Goal: Task Accomplishment & Management: Complete application form

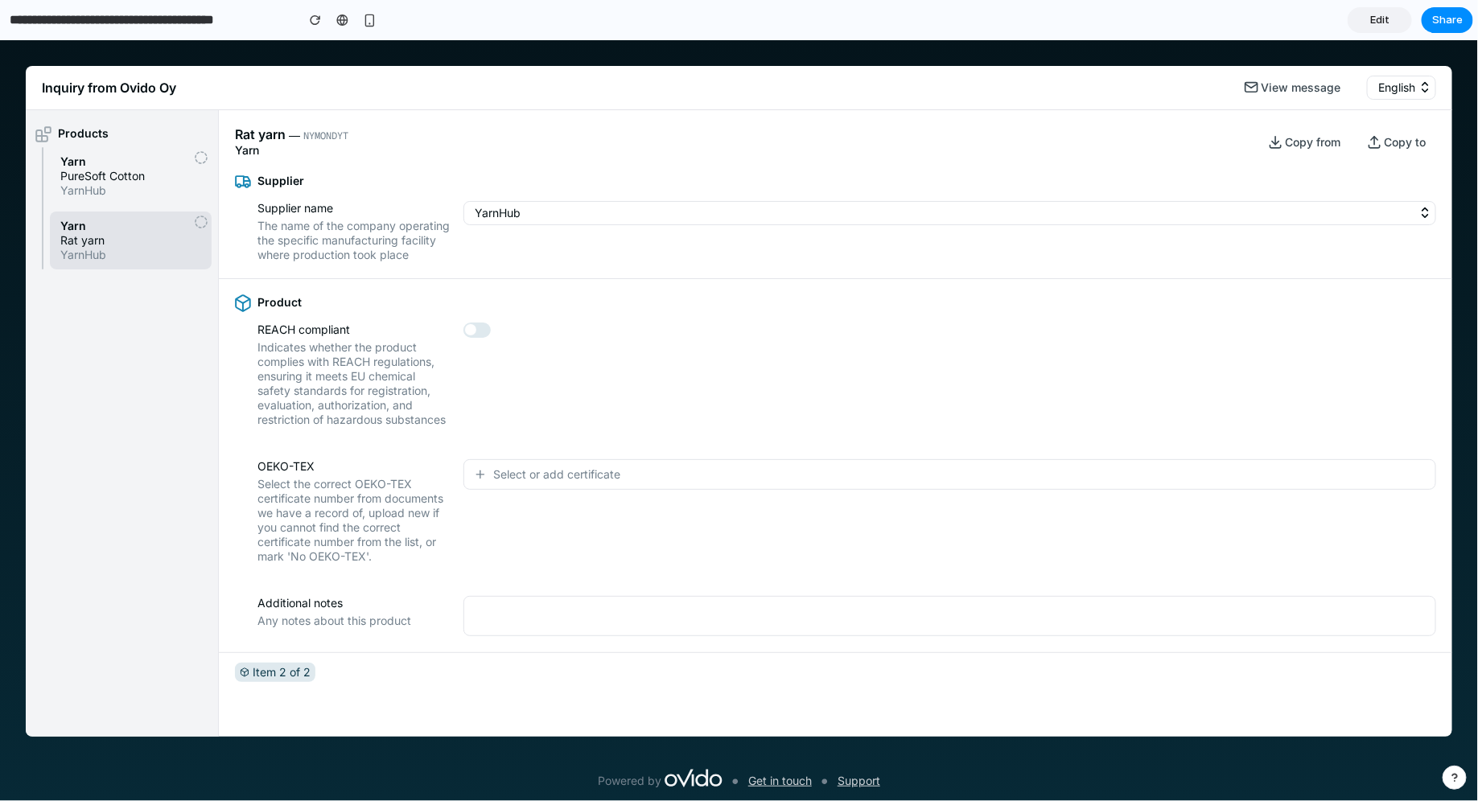
click at [124, 178] on span "PureSoft Cotton" at bounding box center [130, 175] width 141 height 14
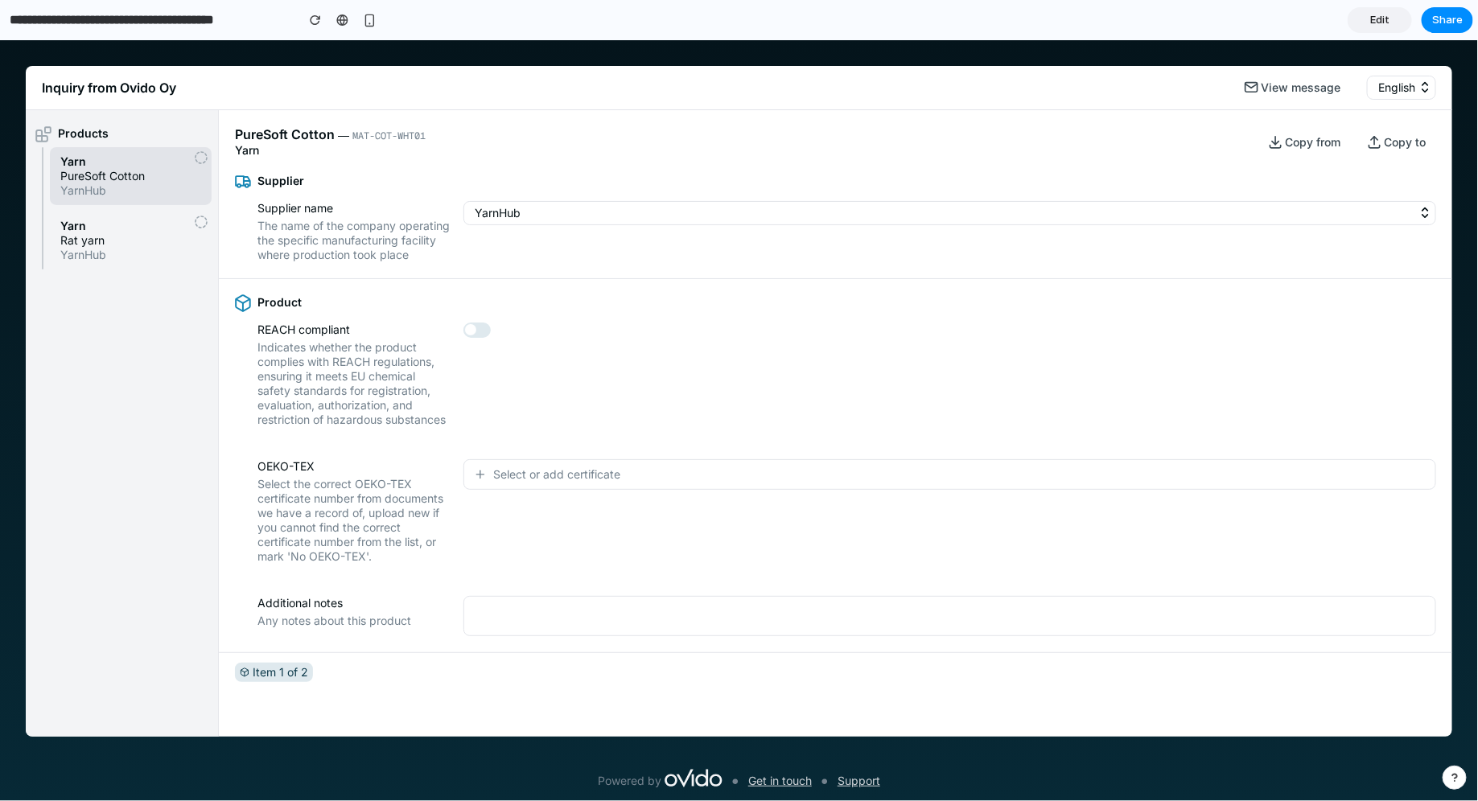
click at [580, 489] on button "Select or add certificate" at bounding box center [949, 474] width 973 height 31
click at [500, 460] on div "No OEKO-TEX certification Cert. number: ASDFGHJ12345 Cert. number: QWERTYU67890…" at bounding box center [739, 419] width 1478 height 761
drag, startPoint x: 235, startPoint y: 135, endPoint x: 336, endPoint y: 130, distance: 101.5
click at [336, 130] on div "PureSoft Cotton ― MAT-COT-WHT01" at bounding box center [330, 134] width 191 height 17
drag, startPoint x: 353, startPoint y: 134, endPoint x: 433, endPoint y: 136, distance: 79.7
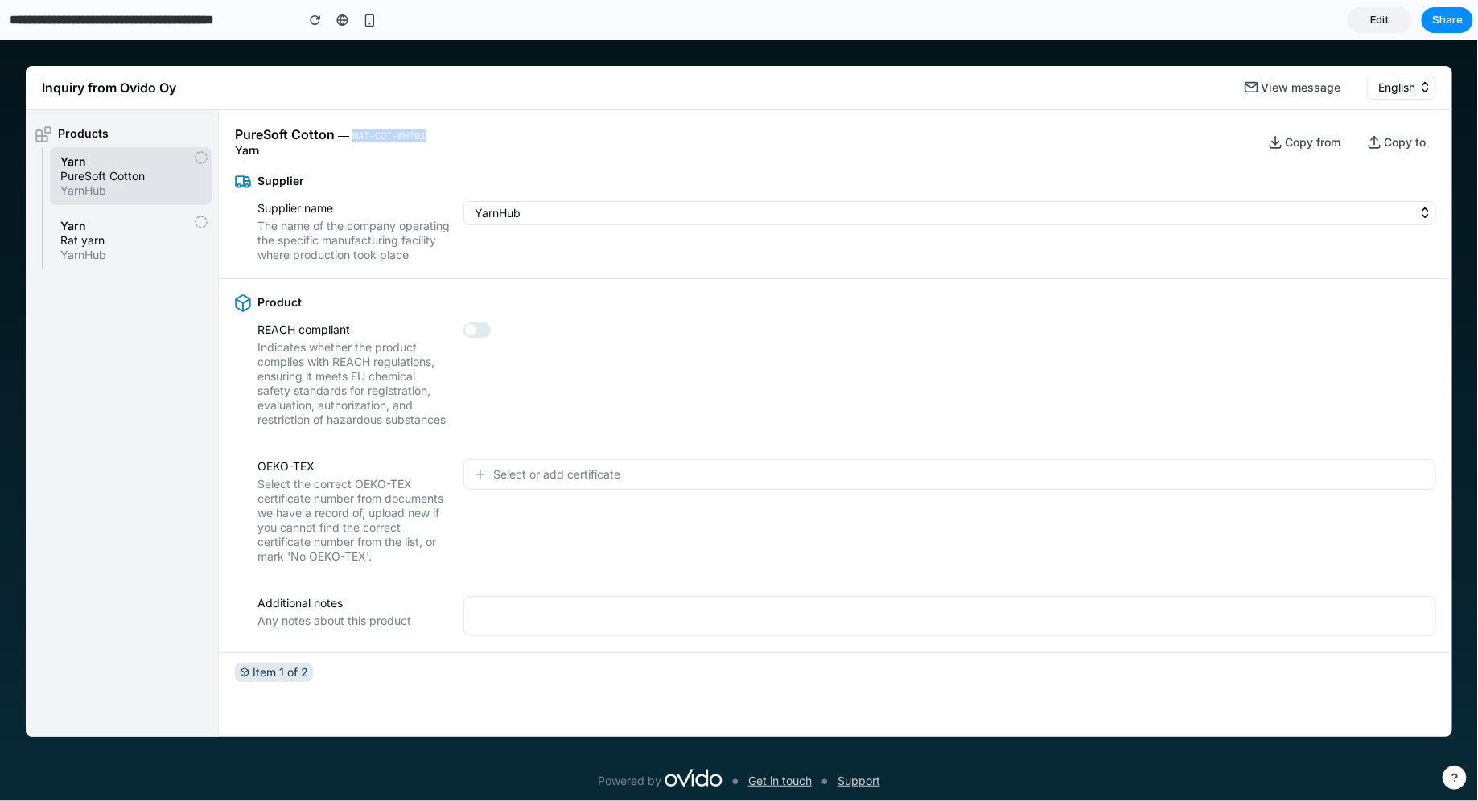
click at [433, 136] on div "PureSoft Cotton ― MAT-COT-WHT01 Yarn Copy from Copy to" at bounding box center [835, 132] width 1233 height 47
click at [469, 133] on div "PureSoft Cotton ― MAT-COT-WHT01 Yarn Copy from Copy to" at bounding box center [835, 132] width 1233 height 47
click at [502, 482] on span "Select or add certificate" at bounding box center [556, 474] width 127 height 16
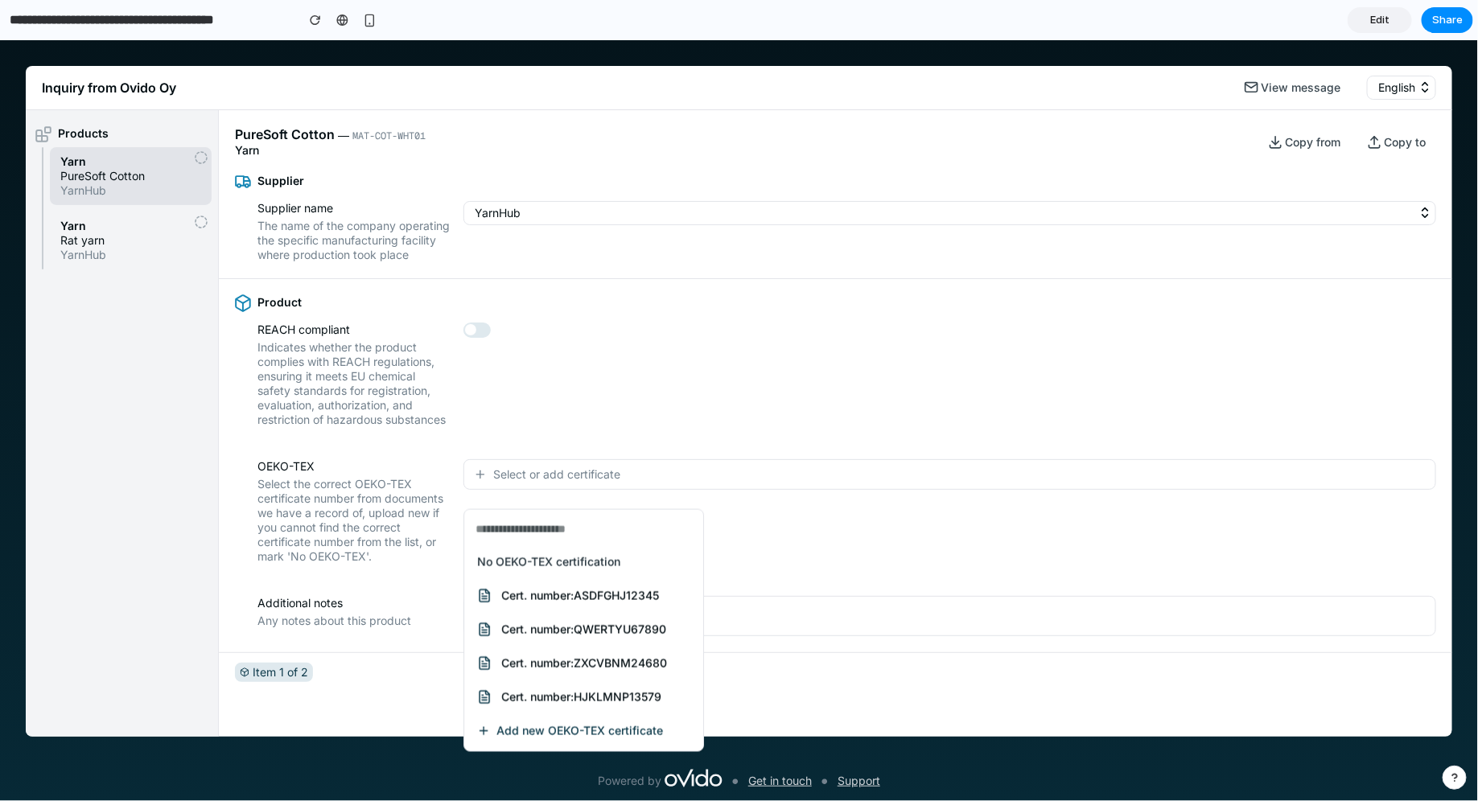
click at [280, 126] on div "No OEKO-TEX certification Cert. number: ASDFGHJ12345 Cert. number: QWERTYU67890…" at bounding box center [739, 419] width 1478 height 761
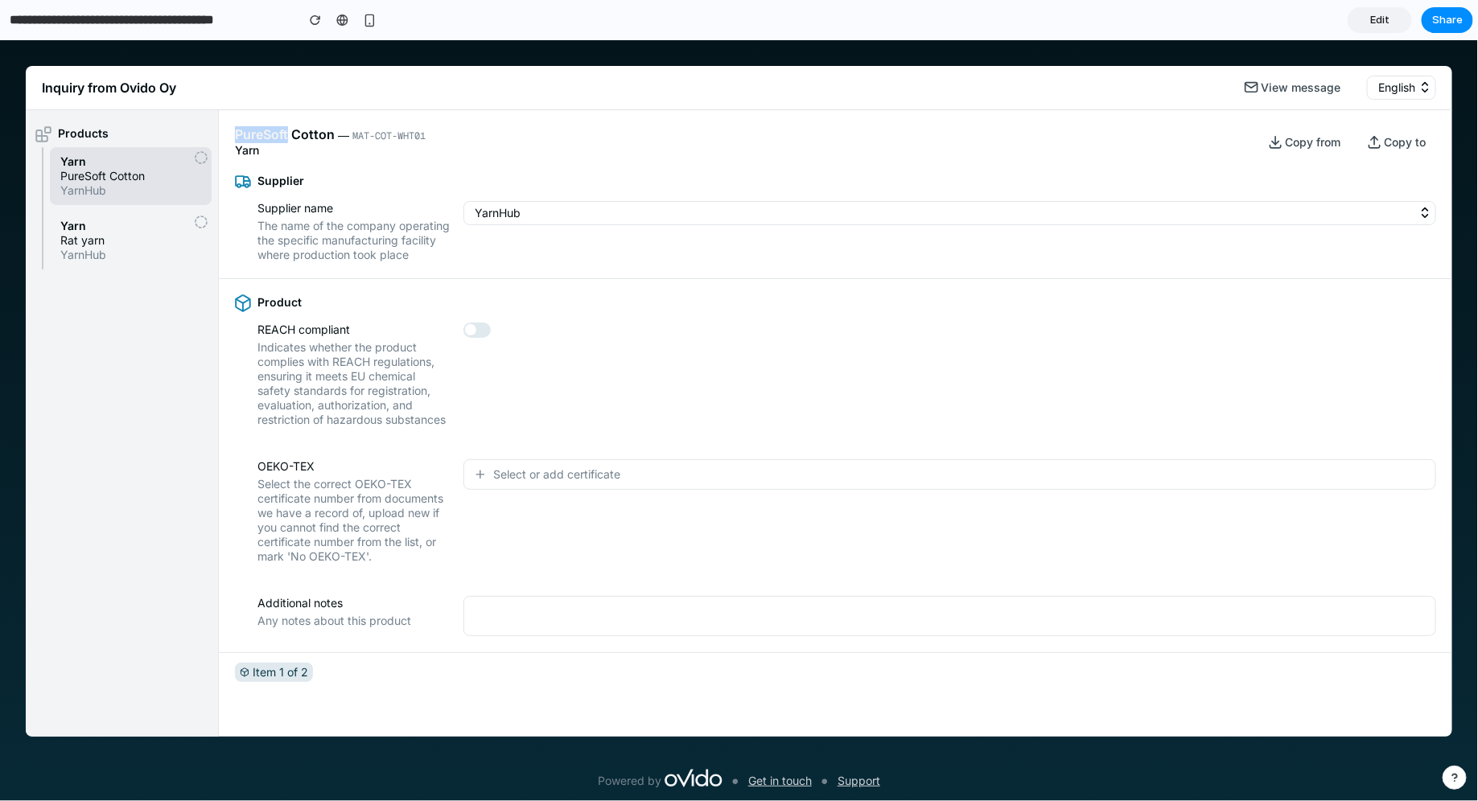
click at [280, 126] on span "PureSoft Cotton" at bounding box center [285, 134] width 100 height 17
click at [437, 183] on div "Supplier" at bounding box center [835, 180] width 1201 height 14
click at [506, 482] on span "Select or add certificate" at bounding box center [556, 474] width 127 height 16
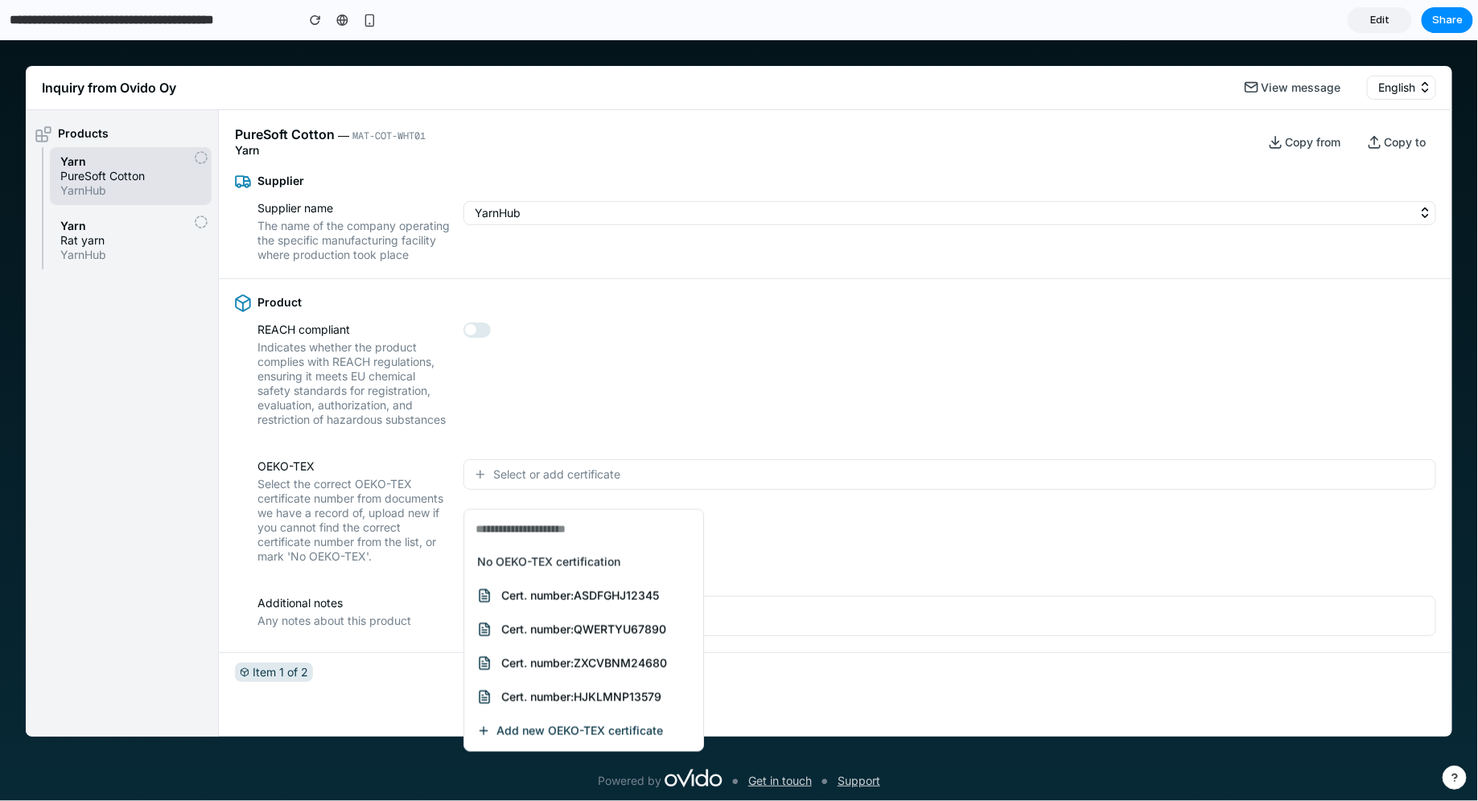
click at [522, 731] on span "Add new OEKO-TEX certificate" at bounding box center [579, 730] width 167 height 14
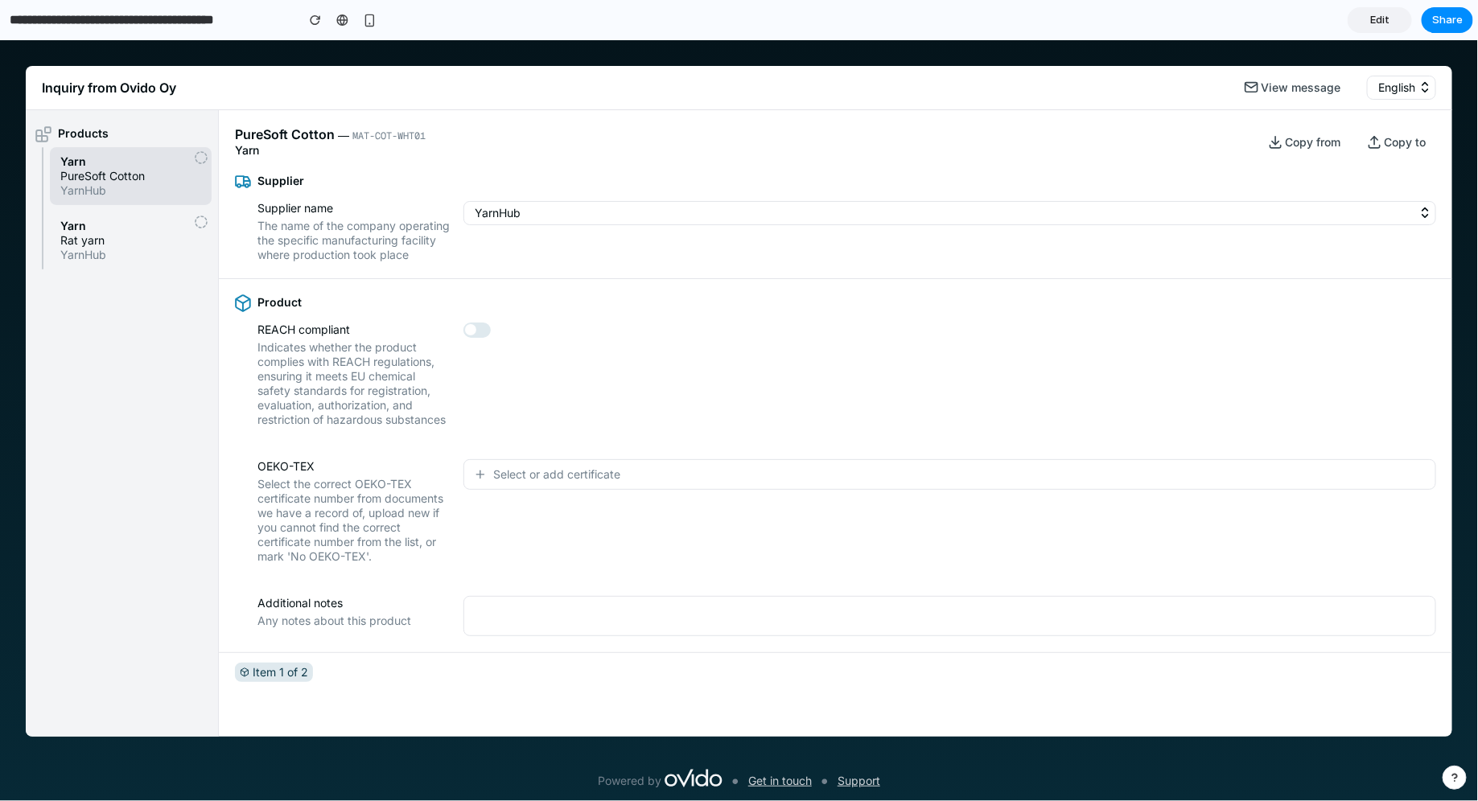
click at [547, 505] on div "Select or add certificate" at bounding box center [949, 511] width 973 height 105
click at [533, 481] on span "Select or add certificate" at bounding box center [556, 474] width 127 height 16
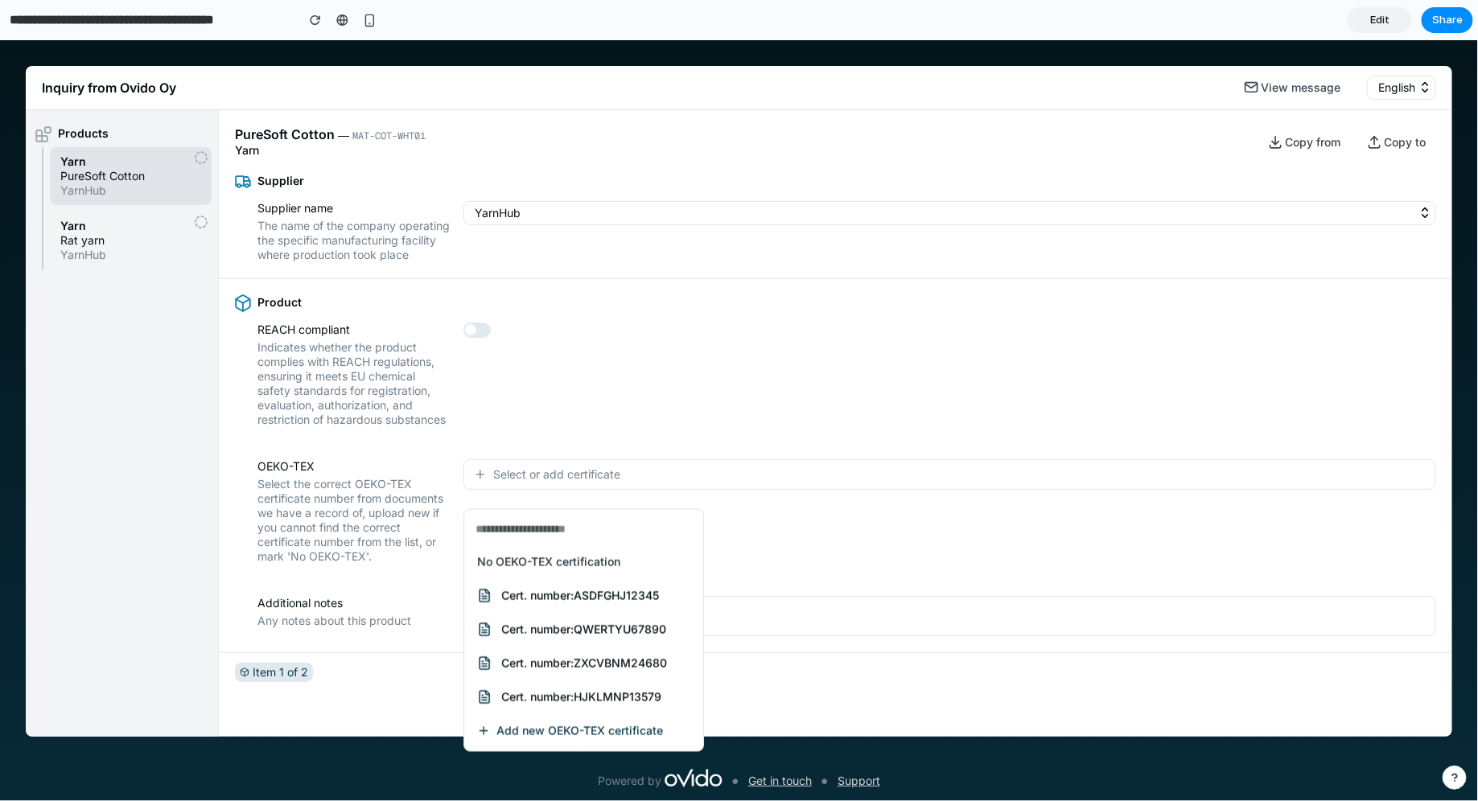
click at [539, 564] on span "No OEKO-TEX certification" at bounding box center [548, 561] width 143 height 14
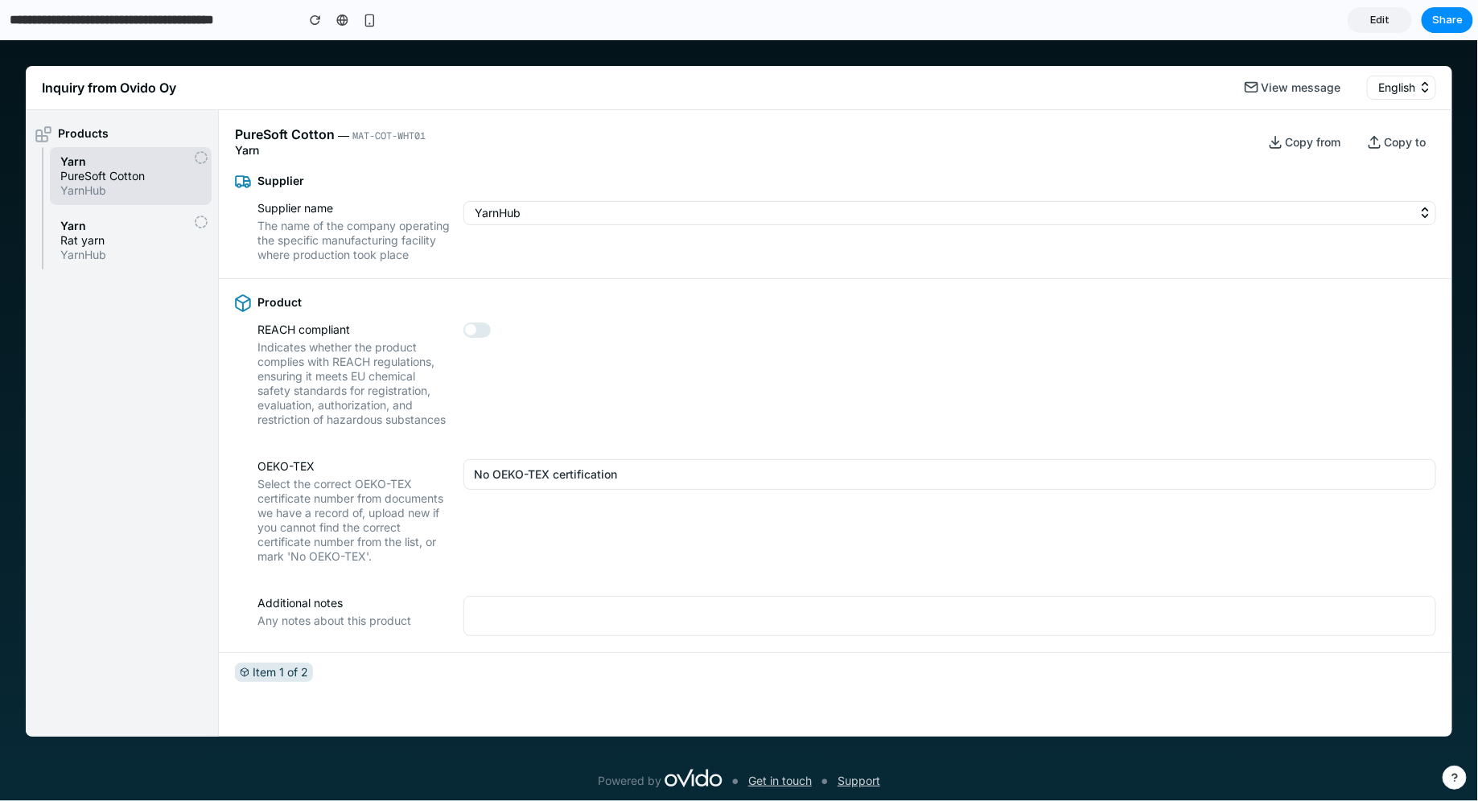
click at [484, 235] on div "YarnHub" at bounding box center [949, 230] width 973 height 61
click at [501, 489] on button "No OEKO-TEX certification" at bounding box center [949, 474] width 973 height 31
click at [578, 463] on div "No OEKO-TEX certification Cert. number: ASDFGHJ12345 Cert. number: QWERTYU67890…" at bounding box center [739, 419] width 1478 height 761
click at [138, 183] on span "YarnHub" at bounding box center [130, 190] width 141 height 14
click at [133, 187] on span "YarnHub" at bounding box center [130, 190] width 141 height 14
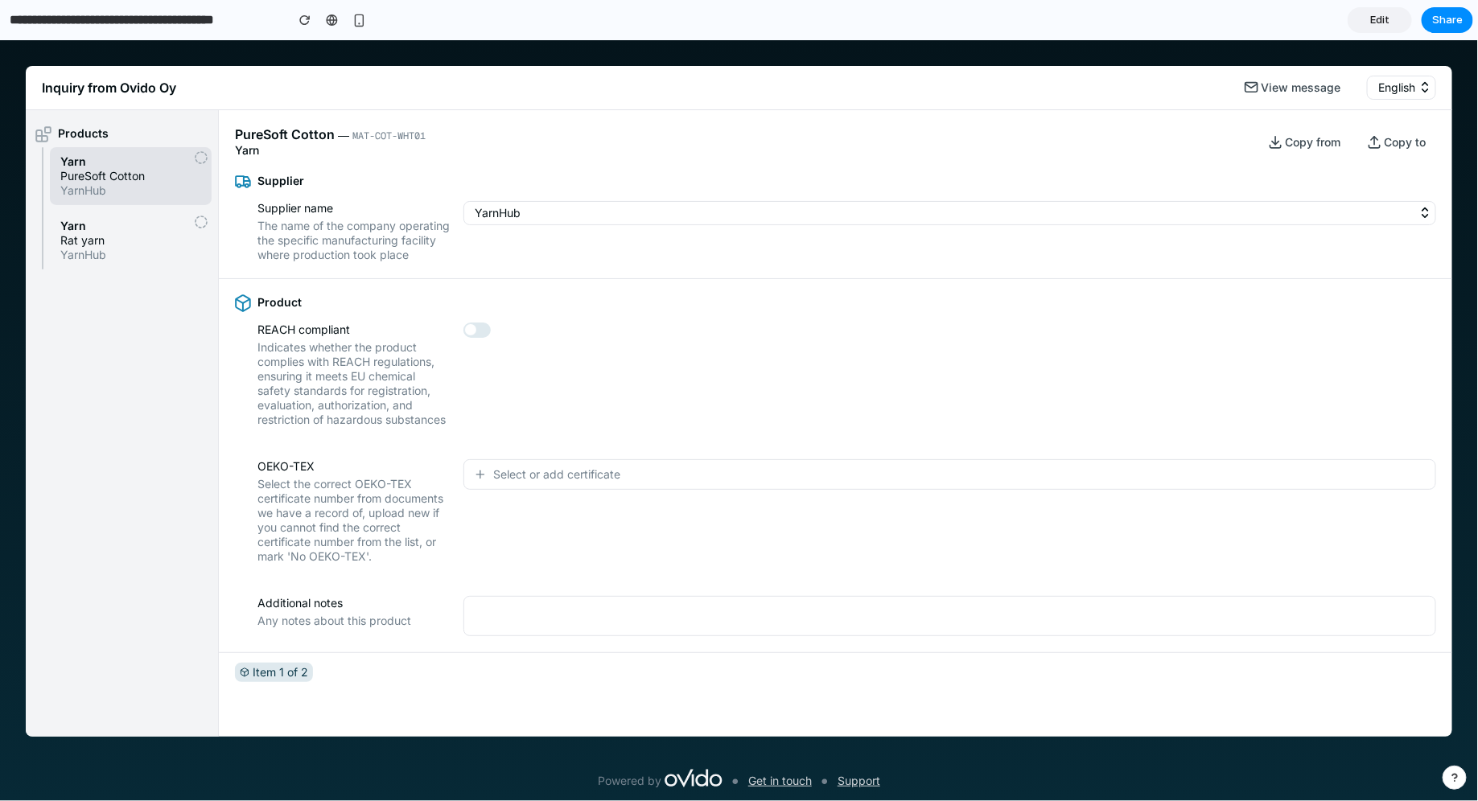
click at [513, 482] on span "Select or add certificate" at bounding box center [556, 474] width 127 height 16
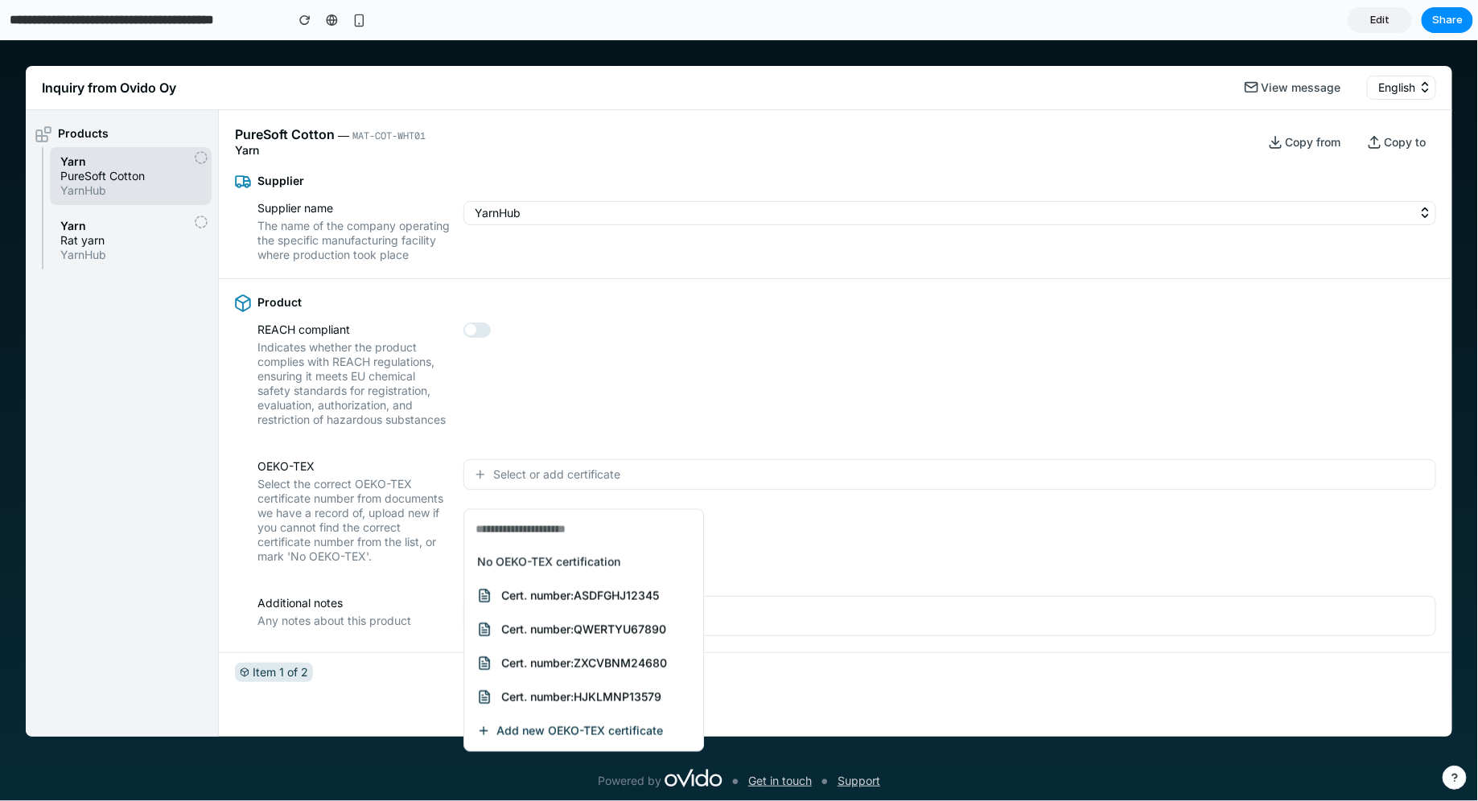
click at [420, 557] on div "No OEKO-TEX certification Cert. number: ASDFGHJ12345 Cert. number: QWERTYU67890…" at bounding box center [739, 419] width 1478 height 761
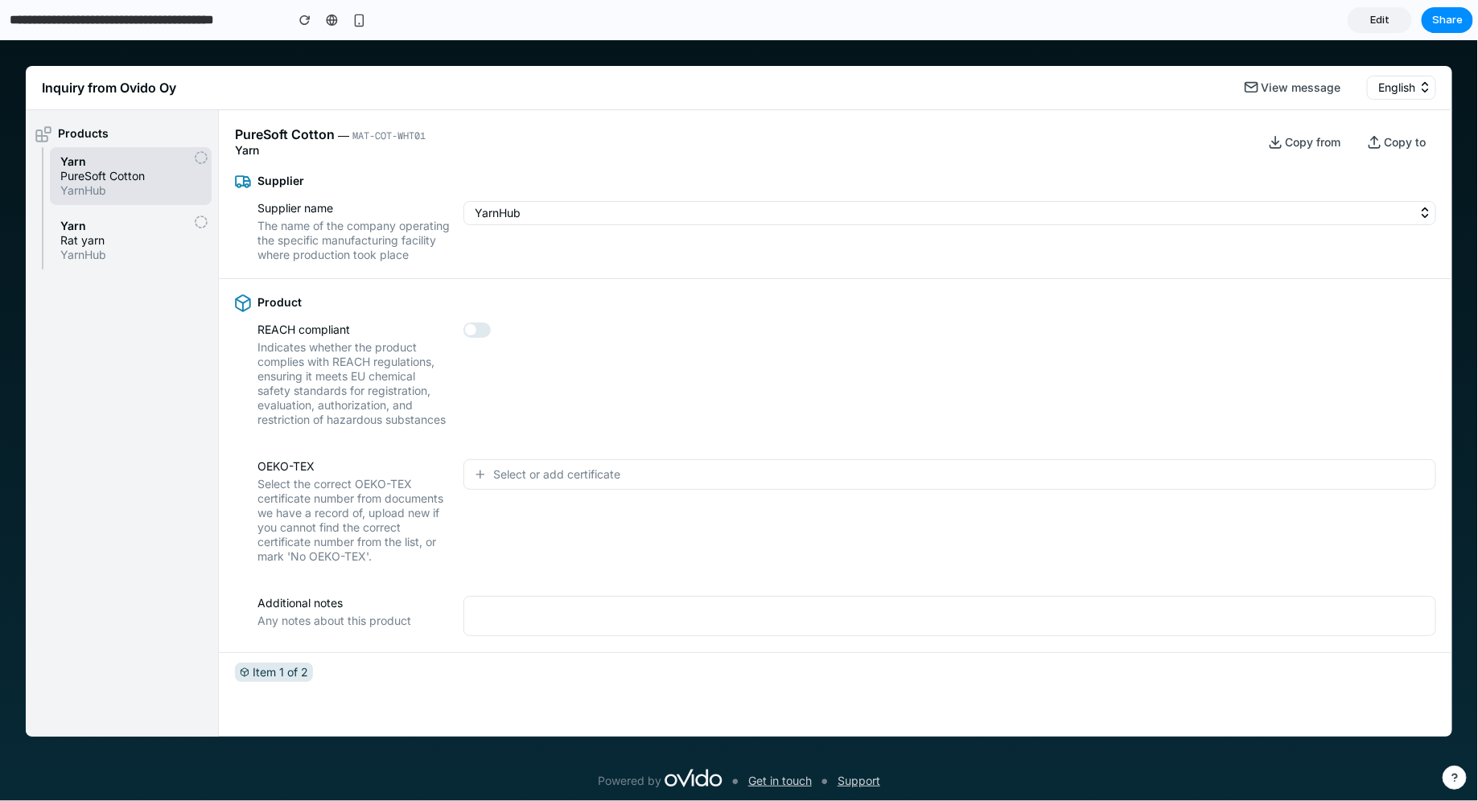
click at [534, 623] on textarea at bounding box center [949, 615] width 973 height 40
drag, startPoint x: 255, startPoint y: 621, endPoint x: 372, endPoint y: 624, distance: 116.7
click at [371, 624] on div "Additional notes Any notes about this product" at bounding box center [835, 615] width 1201 height 40
click at [482, 626] on textarea at bounding box center [949, 615] width 973 height 40
drag, startPoint x: 472, startPoint y: 624, endPoint x: 613, endPoint y: 640, distance: 141.7
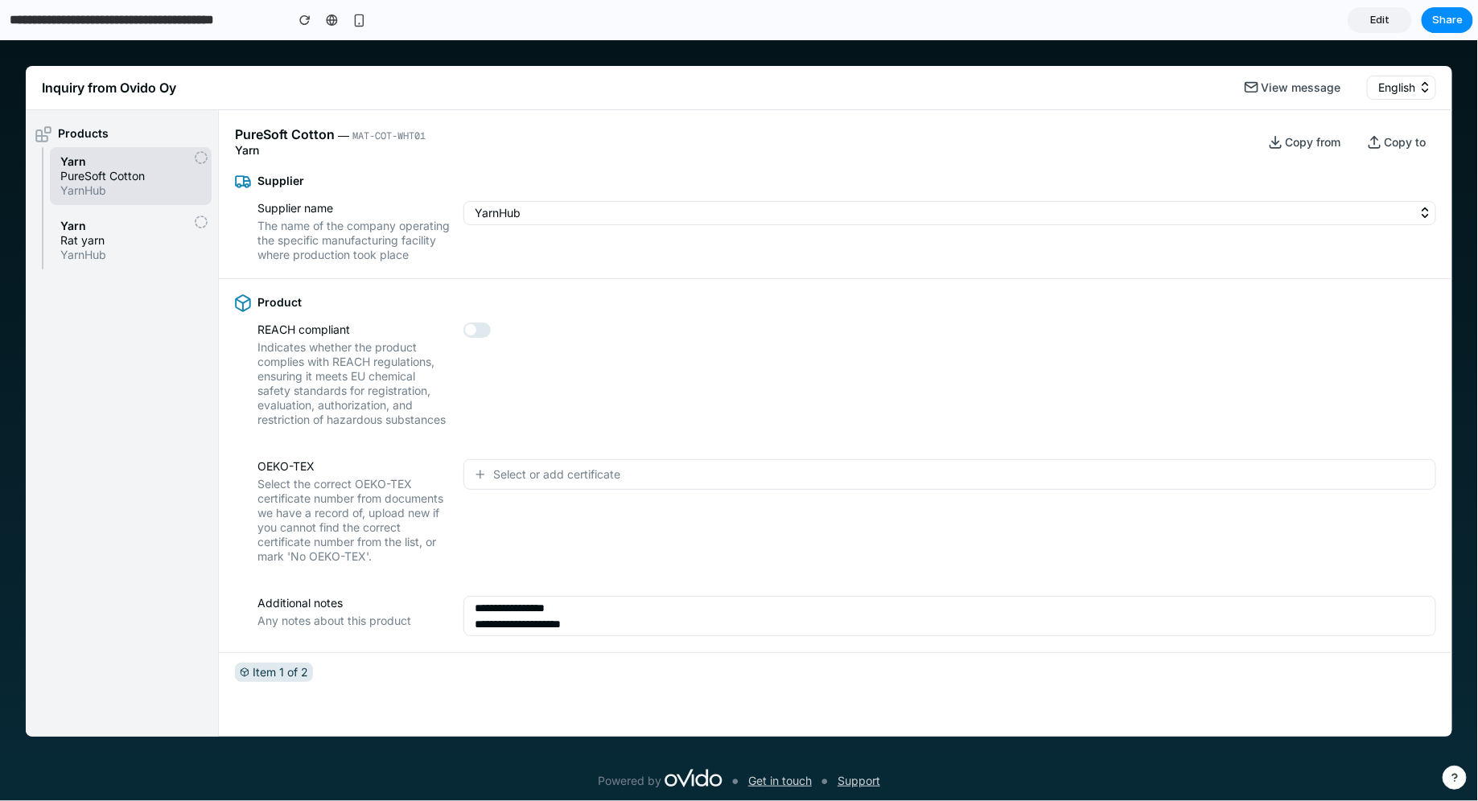
click at [613, 636] on textarea "**********" at bounding box center [949, 615] width 973 height 40
drag, startPoint x: 619, startPoint y: 640, endPoint x: 443, endPoint y: 603, distance: 179.4
click at [443, 603] on div "**********" at bounding box center [835, 615] width 1233 height 72
click at [535, 619] on textarea "**********" at bounding box center [949, 615] width 973 height 40
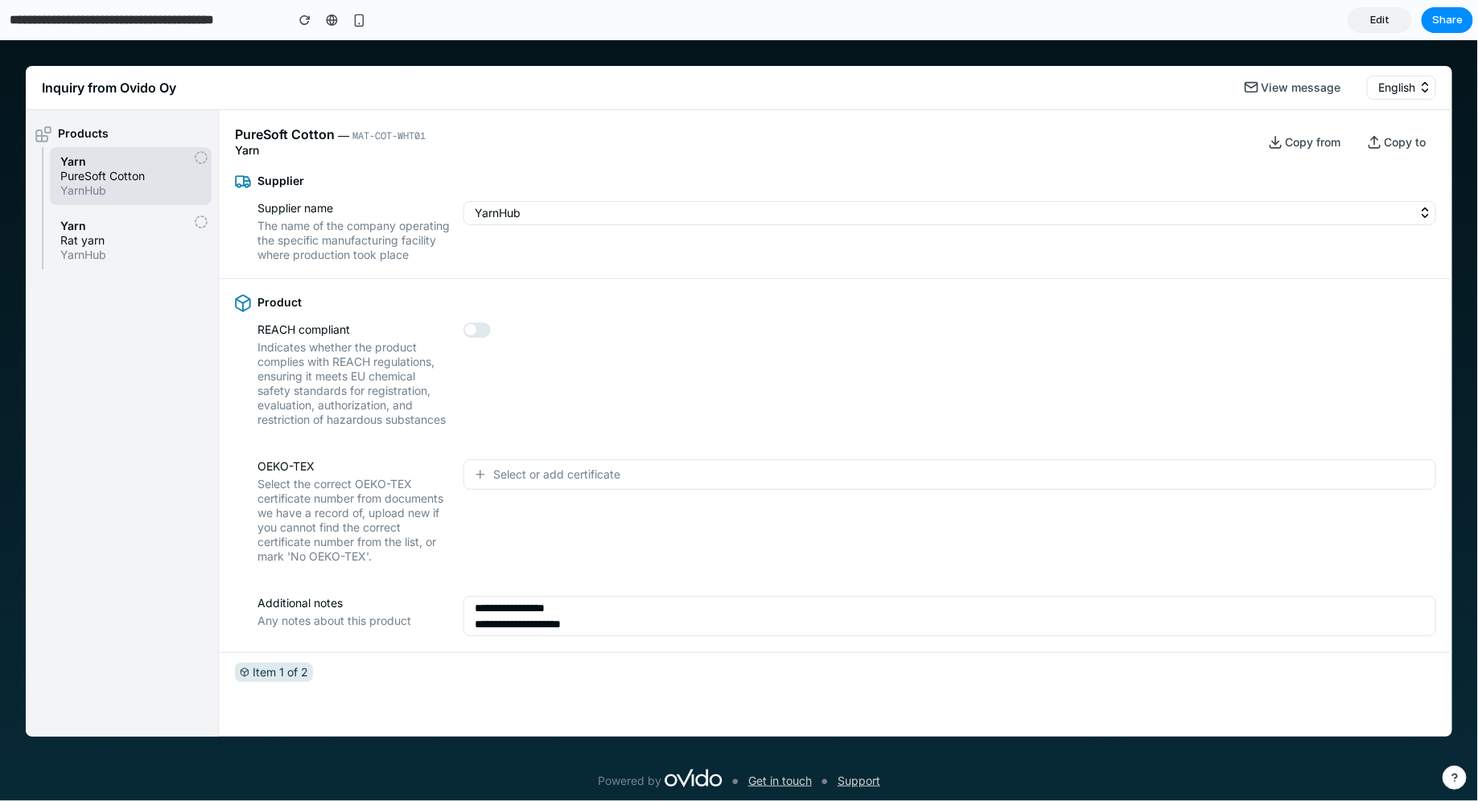
drag, startPoint x: 471, startPoint y: 622, endPoint x: 669, endPoint y: 710, distance: 215.7
click at [669, 710] on div "**********" at bounding box center [835, 422] width 1233 height 627
type textarea "**********"
click at [253, 624] on div "**********" at bounding box center [835, 615] width 1201 height 40
drag, startPoint x: 255, startPoint y: 630, endPoint x: 416, endPoint y: 632, distance: 160.9
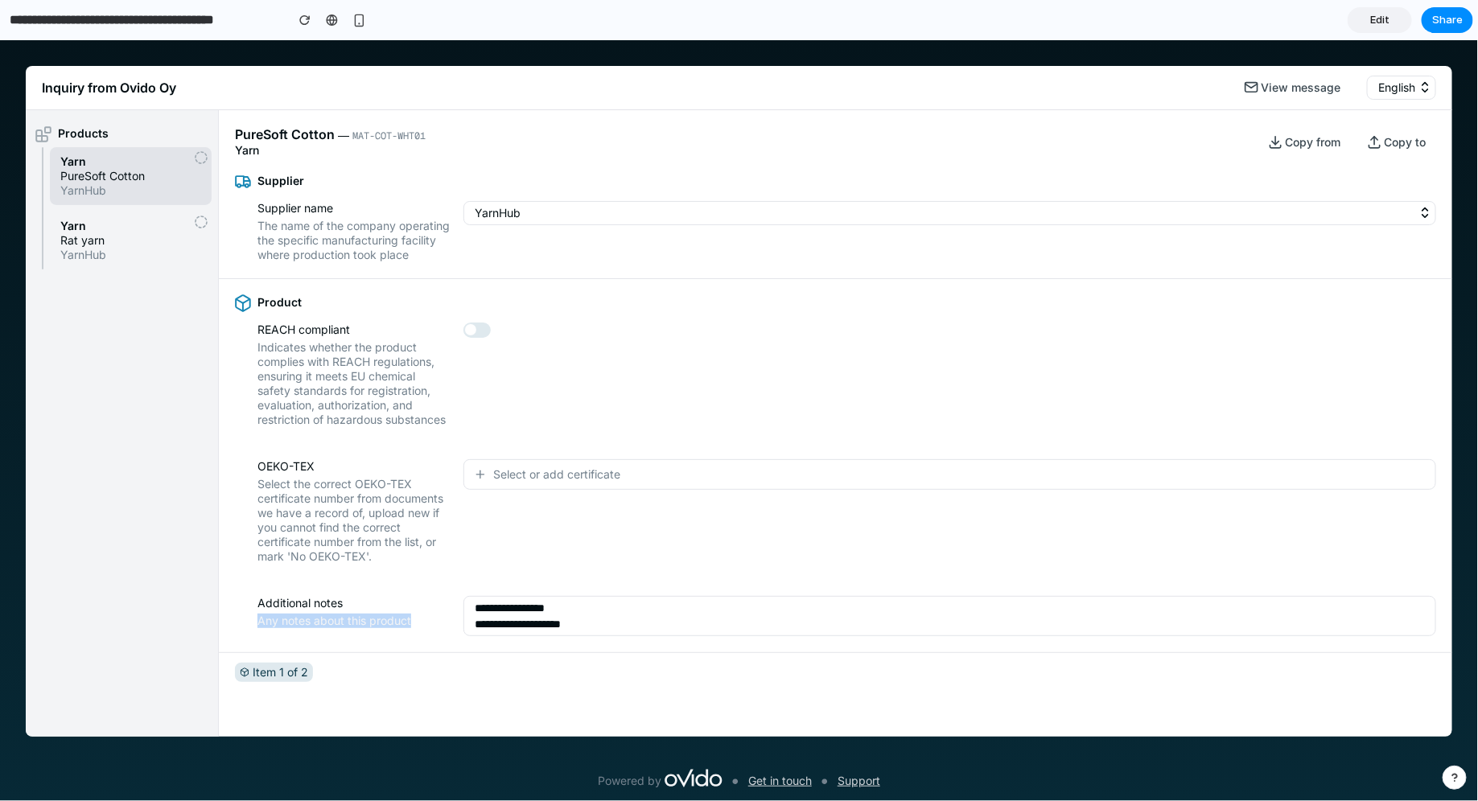
click at [416, 632] on div "**********" at bounding box center [835, 615] width 1201 height 40
click at [409, 627] on span "Any notes about this product" at bounding box center [334, 620] width 154 height 14
click at [360, 627] on span "Any notes about this product" at bounding box center [334, 620] width 154 height 14
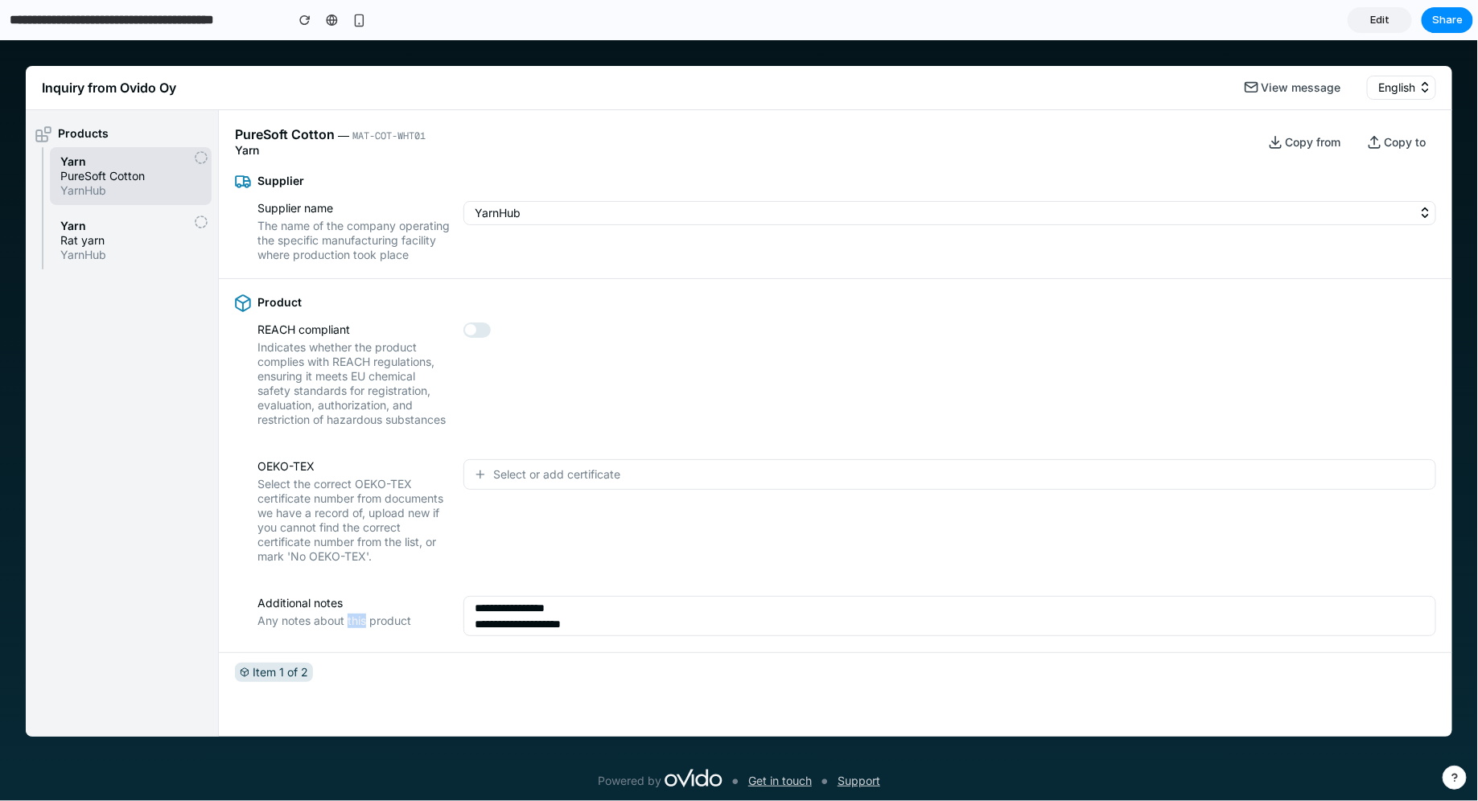
click at [360, 627] on span "Any notes about this product" at bounding box center [334, 620] width 154 height 14
click at [273, 490] on span "Select the correct OEKO-TEX certificate number from documents we have a record …" at bounding box center [353, 519] width 193 height 87
drag, startPoint x: 248, startPoint y: 490, endPoint x: 398, endPoint y: 571, distance: 171.0
click at [398, 563] on div "OEKO-TEX Select the correct OEKO-TEX certificate number from documents we have …" at bounding box center [835, 511] width 1201 height 105
click at [398, 563] on span "Select the correct OEKO-TEX certificate number from documents we have a record …" at bounding box center [353, 519] width 193 height 87
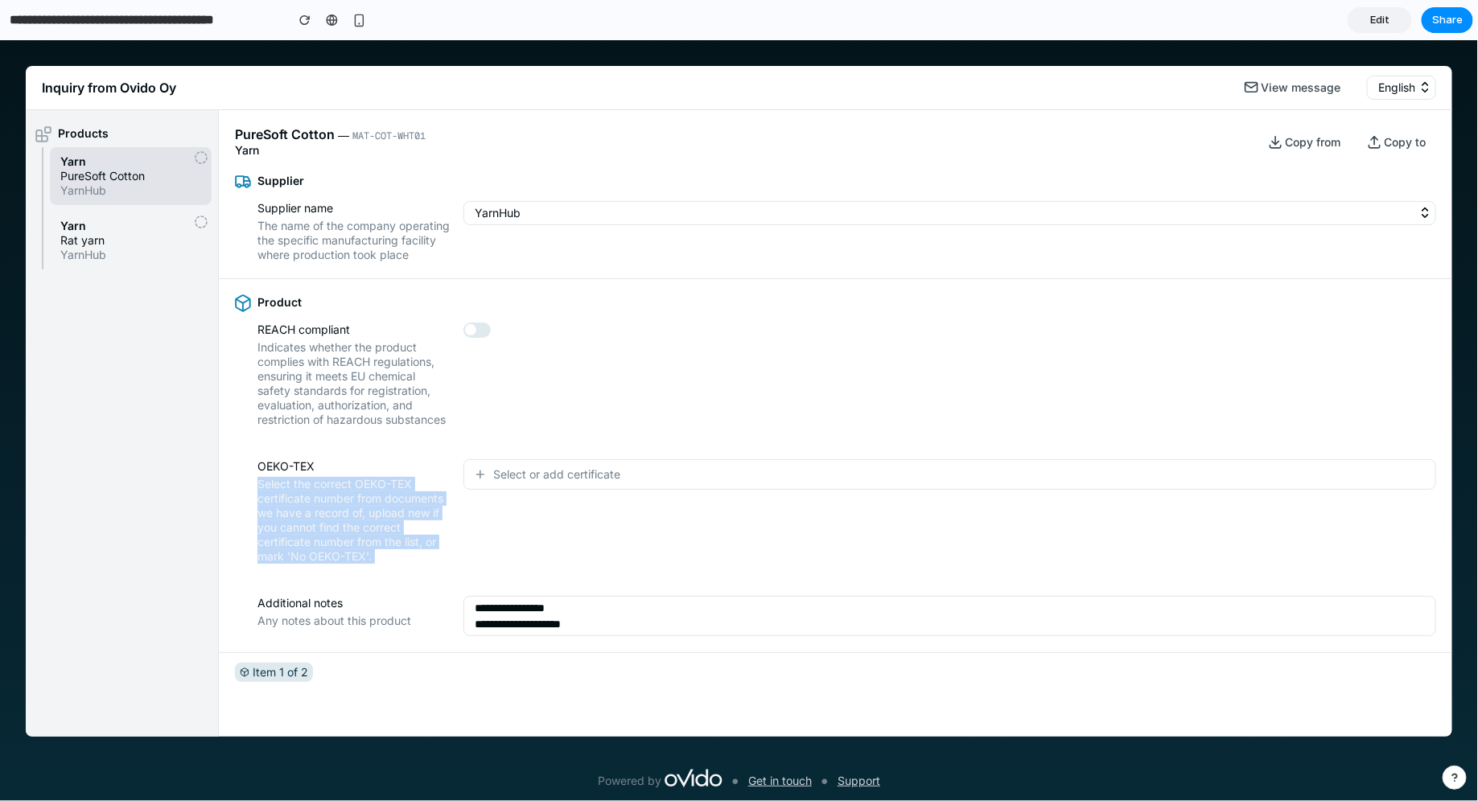
drag, startPoint x: 398, startPoint y: 571, endPoint x: 227, endPoint y: 494, distance: 188.0
click at [227, 494] on div "OEKO-TEX Select the correct OEKO-TEX certificate number from documents we have …" at bounding box center [835, 511] width 1233 height 137
click at [540, 489] on button "Select or add certificate" at bounding box center [949, 474] width 973 height 31
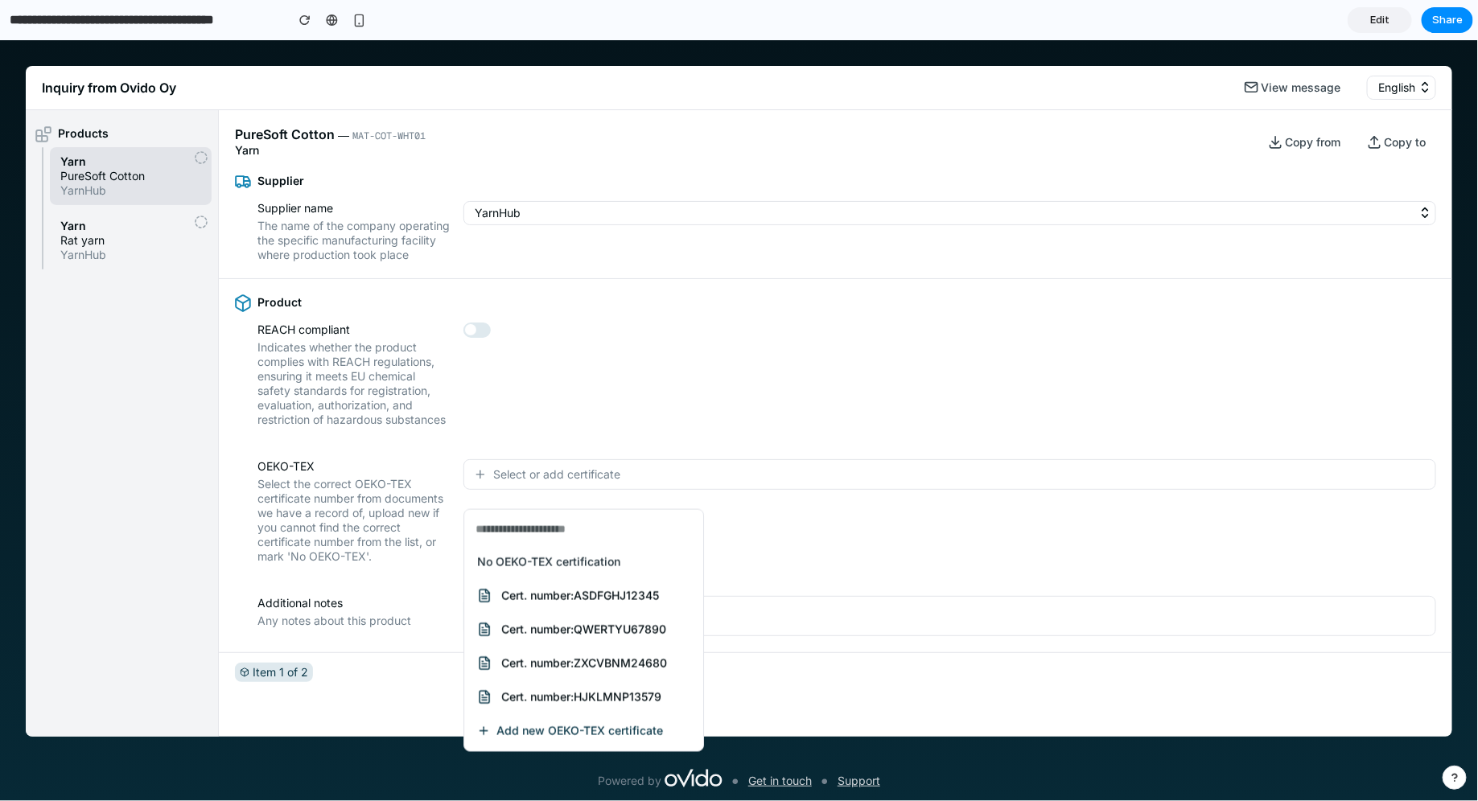
click at [369, 519] on div "No OEKO-TEX certification Cert. number: ASDFGHJ12345 Cert. number: QWERTYU67890…" at bounding box center [739, 419] width 1478 height 761
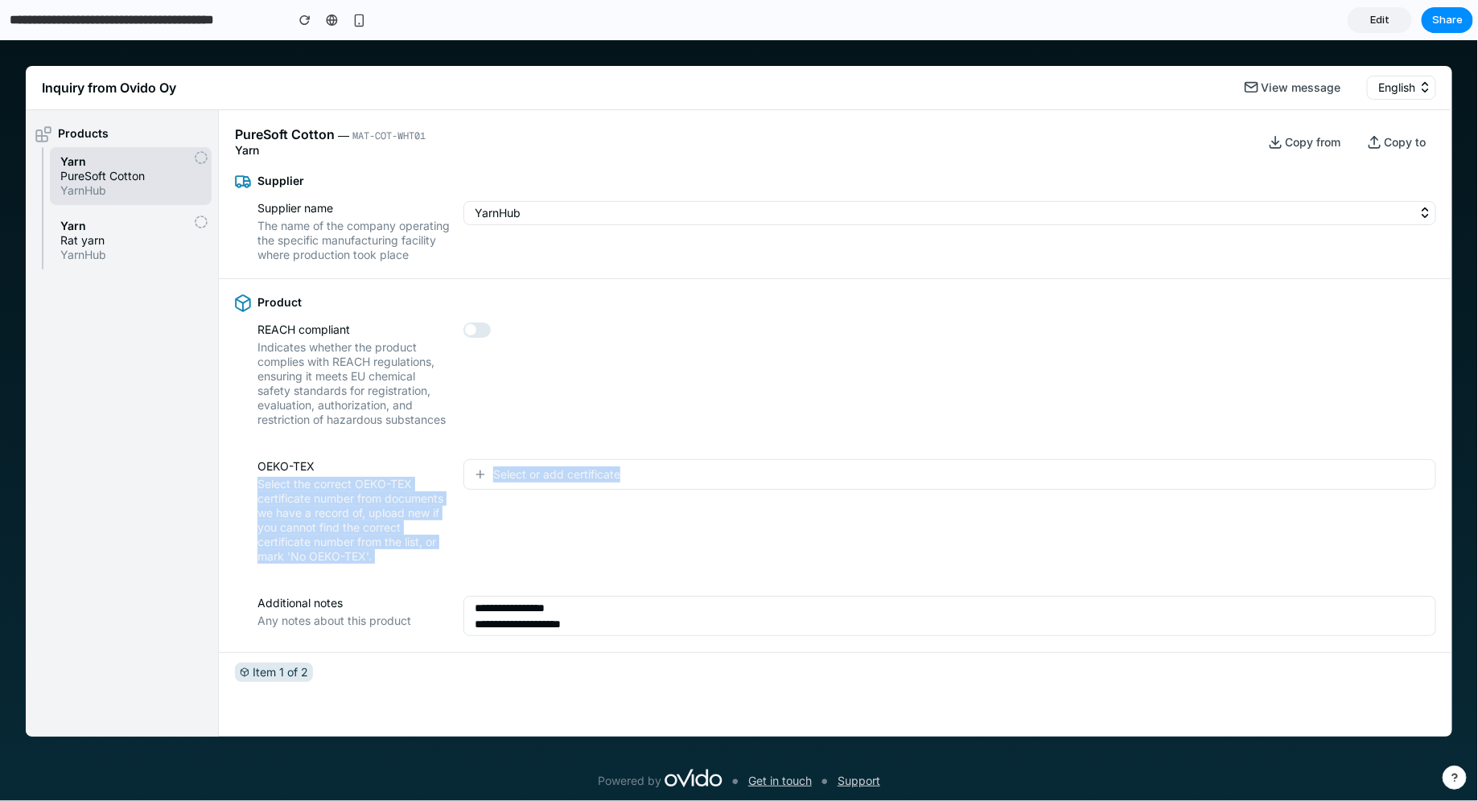
drag, startPoint x: 249, startPoint y: 473, endPoint x: 510, endPoint y: 574, distance: 280.2
click at [510, 563] on div "OEKO-TEX Select the correct OEKO-TEX certificate number from documents we have …" at bounding box center [835, 511] width 1201 height 105
click at [510, 563] on div "Select or add certificate" at bounding box center [949, 511] width 973 height 105
drag, startPoint x: 250, startPoint y: 483, endPoint x: 345, endPoint y: 578, distance: 134.8
click at [345, 578] on div "OEKO-TEX Select the correct OEKO-TEX certificate number from documents we have …" at bounding box center [835, 511] width 1233 height 137
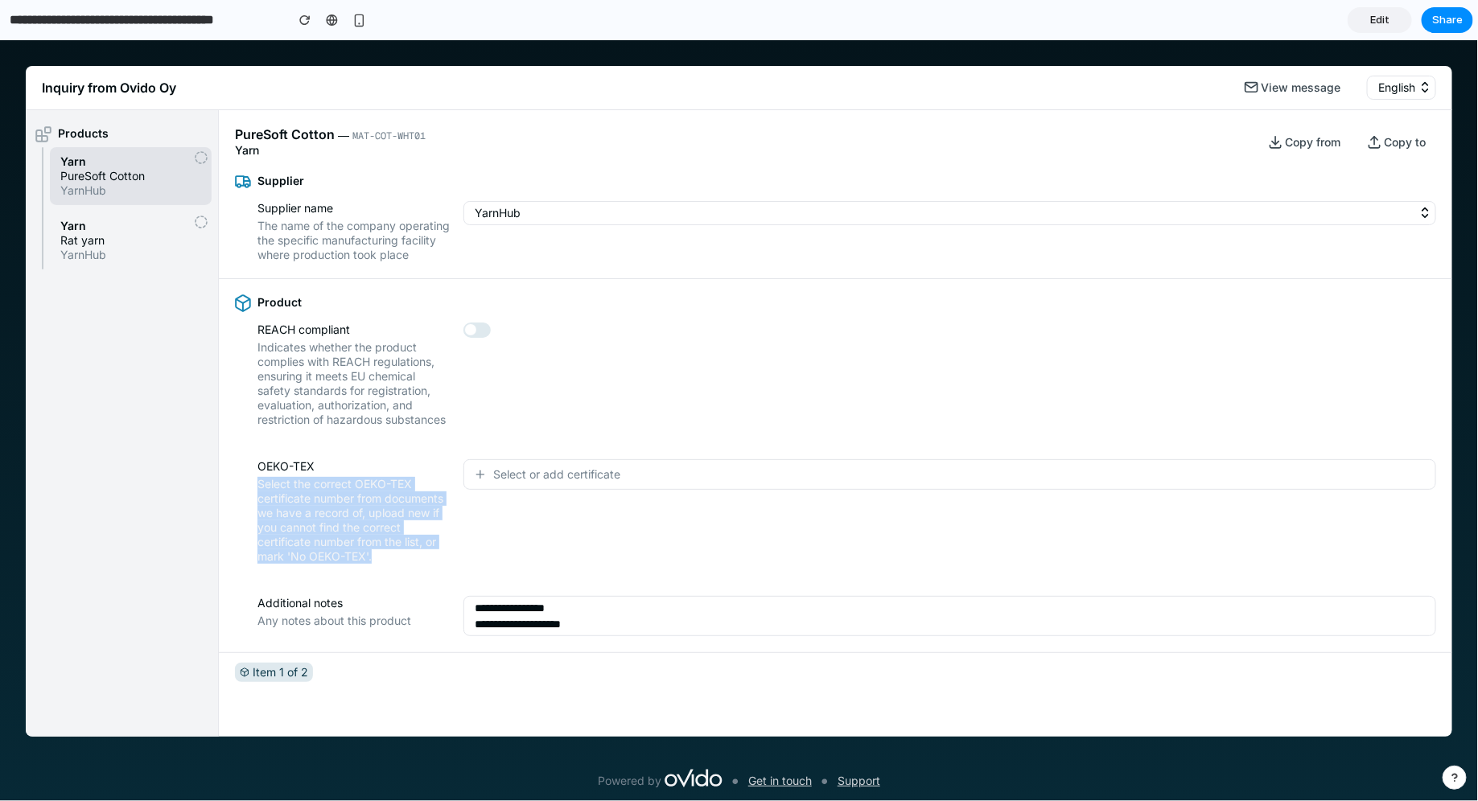
click at [420, 558] on span "Select the correct OEKO-TEX certificate number from documents we have a record …" at bounding box center [353, 519] width 193 height 87
drag, startPoint x: 420, startPoint y: 558, endPoint x: 338, endPoint y: 492, distance: 105.8
click at [338, 492] on span "Select the correct OEKO-TEX certificate number from documents we have a record …" at bounding box center [353, 519] width 193 height 87
click at [505, 443] on div "Product REACH compliant Indicates whether the product complies with REACH regul…" at bounding box center [835, 360] width 1233 height 164
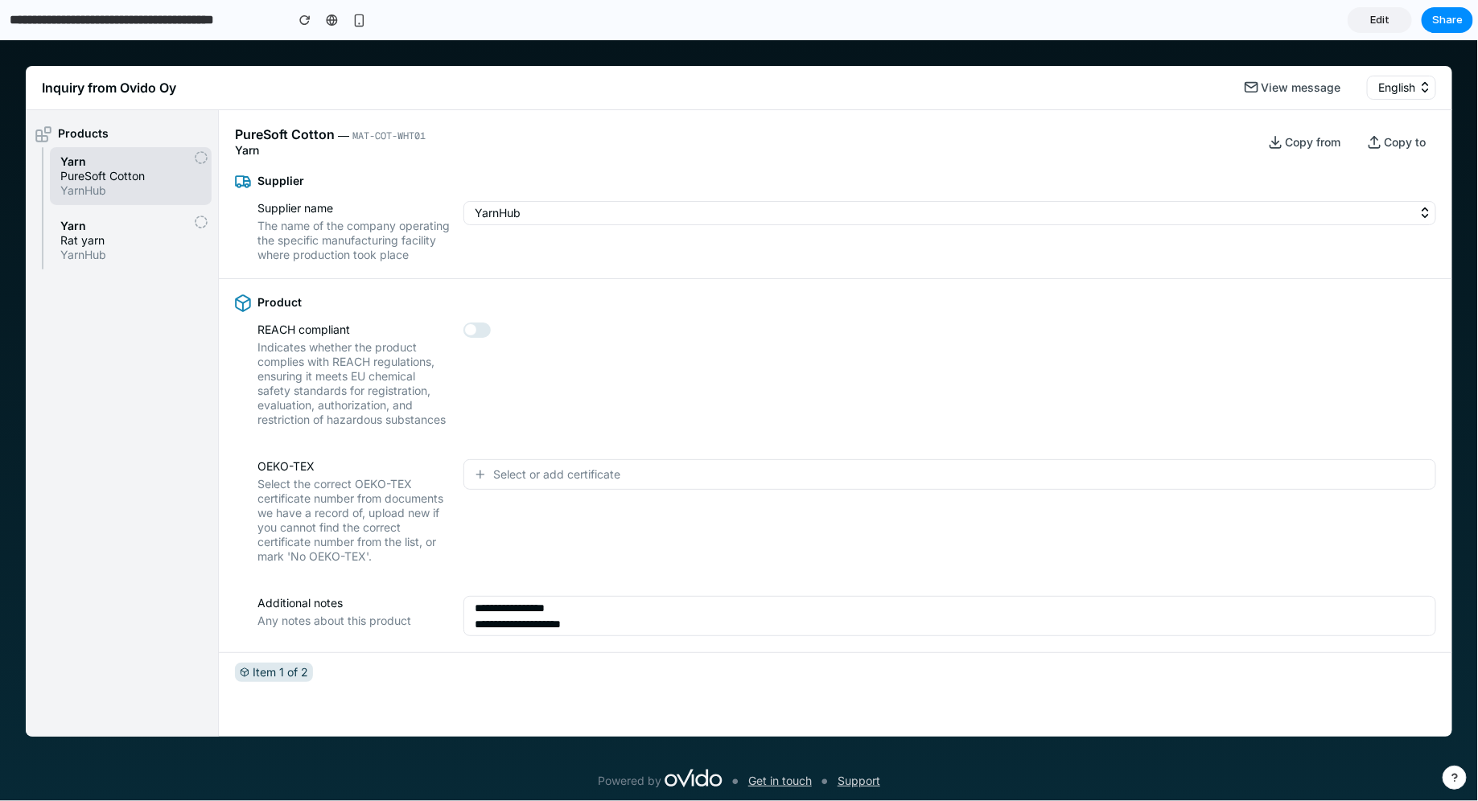
click at [504, 476] on button "Select or add certificate" at bounding box center [949, 474] width 973 height 31
click at [619, 312] on div "No OEKO-TEX certification Cert. number: ASDFGHJ12345 Cert. number: QWERTYU67890…" at bounding box center [739, 419] width 1478 height 761
click at [642, 206] on button "YarnHub" at bounding box center [949, 212] width 973 height 24
click at [576, 208] on button "YarnHub" at bounding box center [949, 212] width 973 height 24
click at [524, 482] on span "Select or add certificate" at bounding box center [556, 474] width 127 height 16
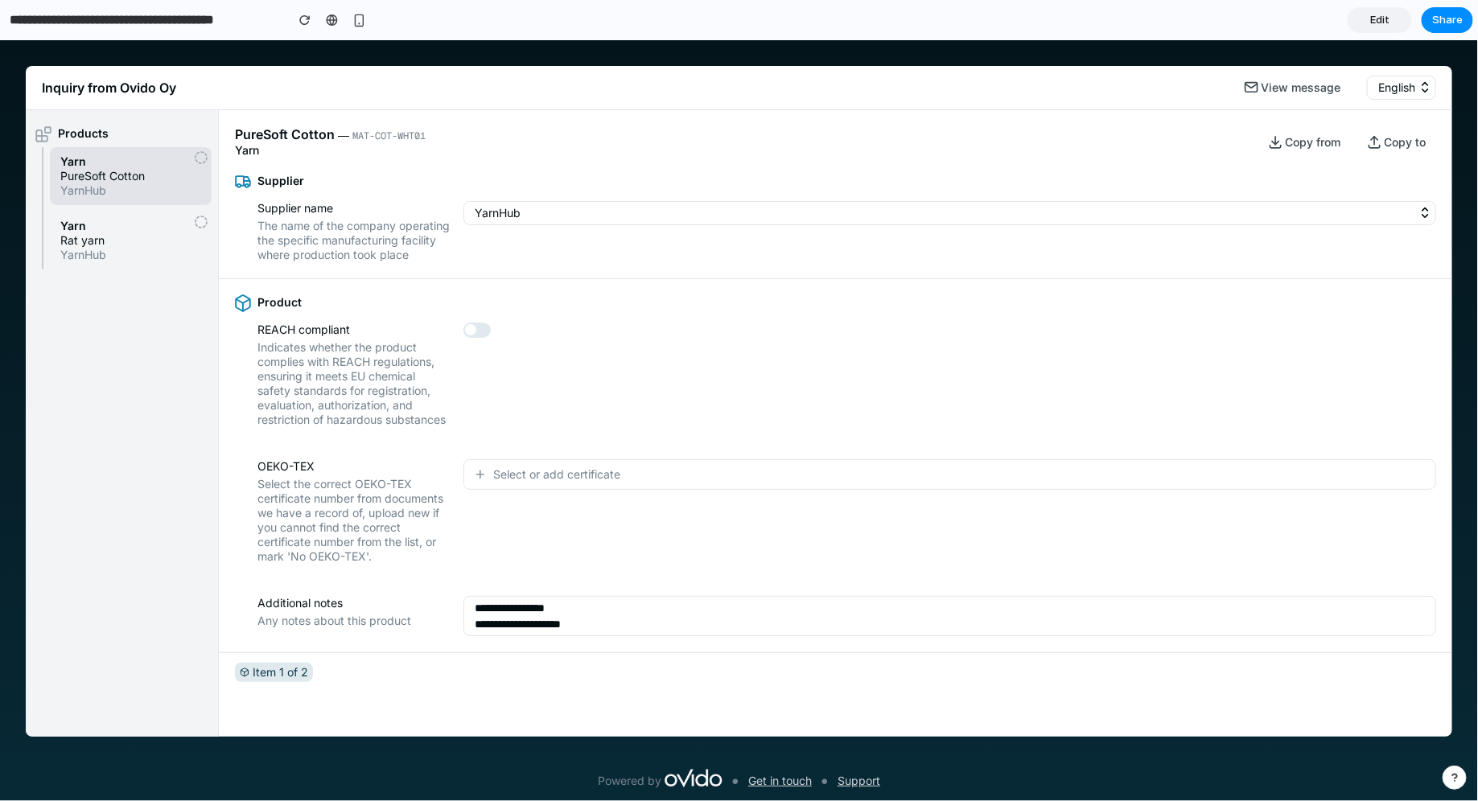
click at [613, 231] on div "No OEKO-TEX certification Cert. number: ASDFGHJ12345 Cert. number: QWERTYU67890…" at bounding box center [739, 419] width 1478 height 761
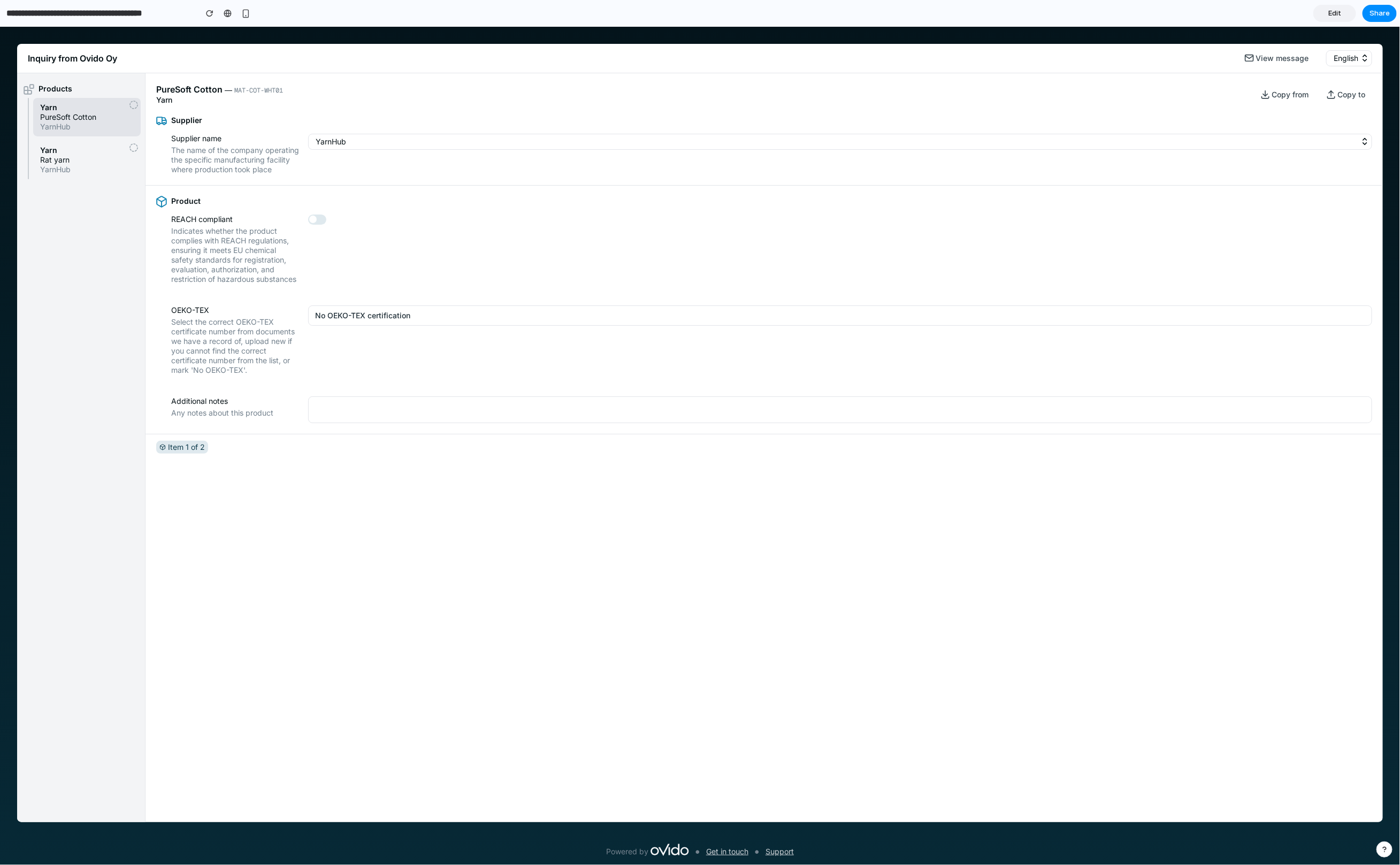
click at [340, 542] on div "PureSoft Cotton ― MAT-COT-WHT01 Yarn Copy from Copy to Supplier Supplier name T…" at bounding box center [764, 447] width 1237 height 749
click at [349, 325] on button "No OEKO-TEX certification" at bounding box center [840, 315] width 1064 height 21
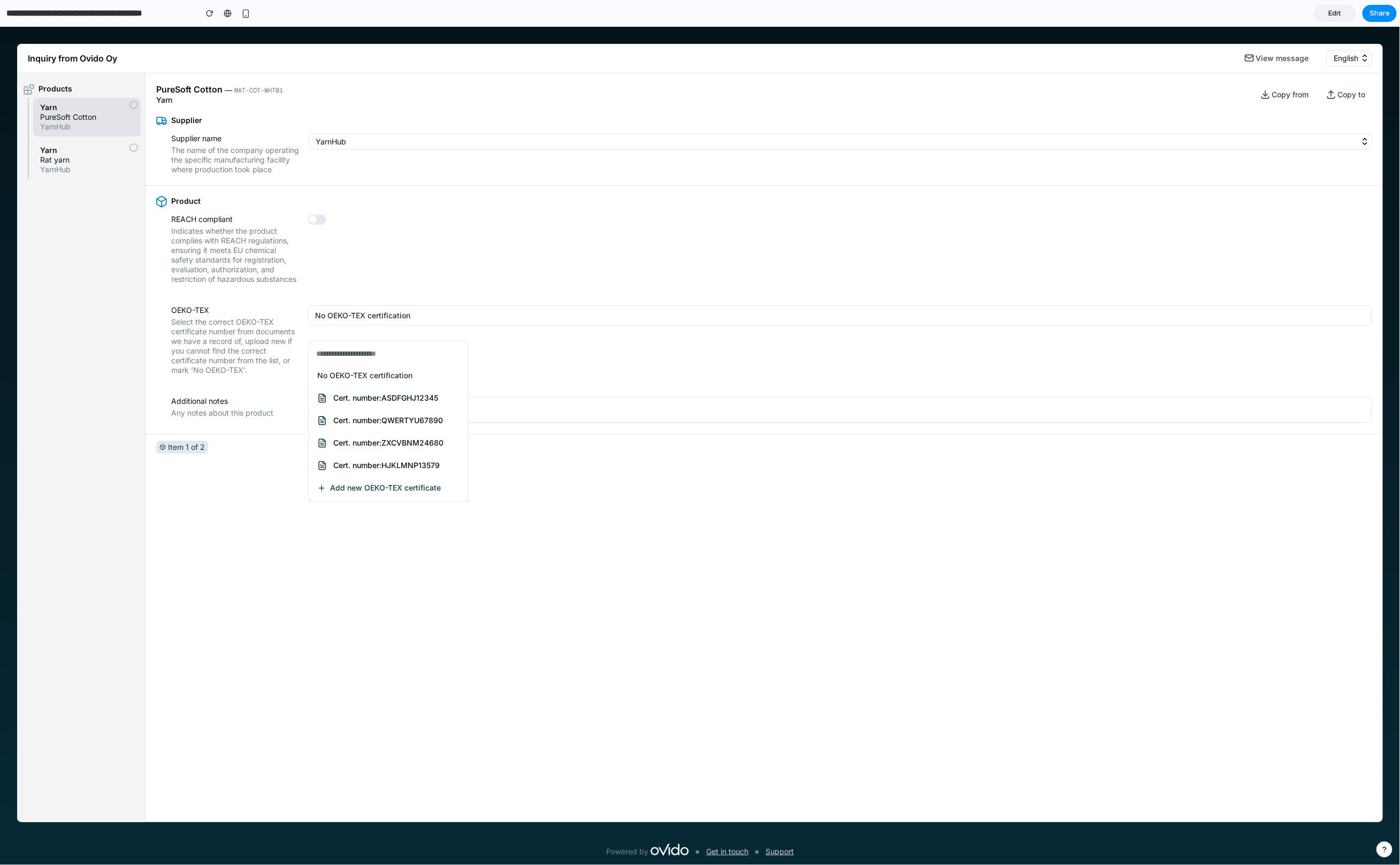
click at [211, 346] on div "No OEKO-TEX certification Cert. number: ASDFGHJ12345 Cert. number: QWERTYU67890…" at bounding box center [700, 445] width 1400 height 838
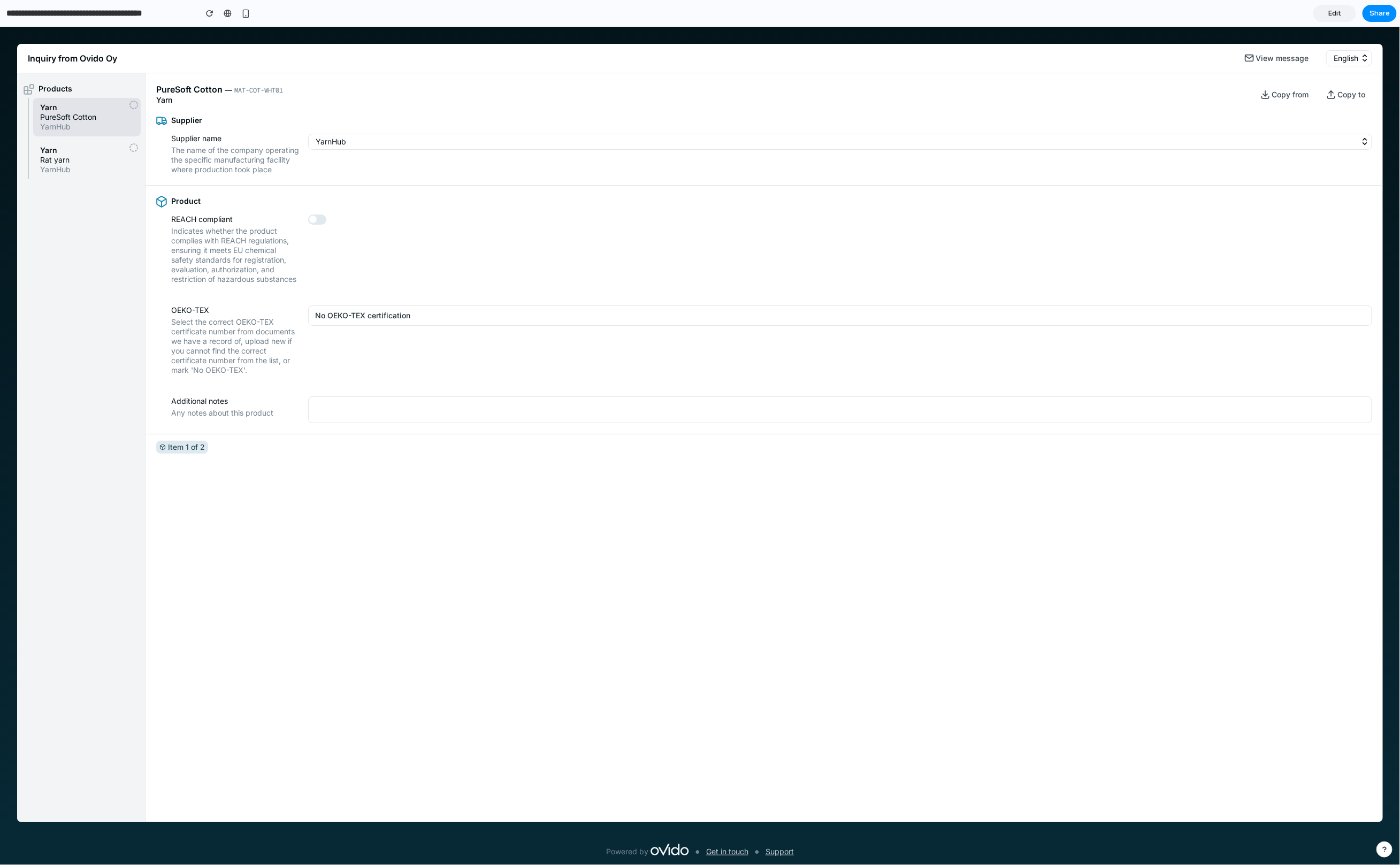
click at [211, 346] on span "Select the correct OEKO-TEX certificate number from documents we have a record …" at bounding box center [235, 345] width 128 height 58
click at [352, 325] on button "No OEKO-TEX certification" at bounding box center [840, 315] width 1064 height 21
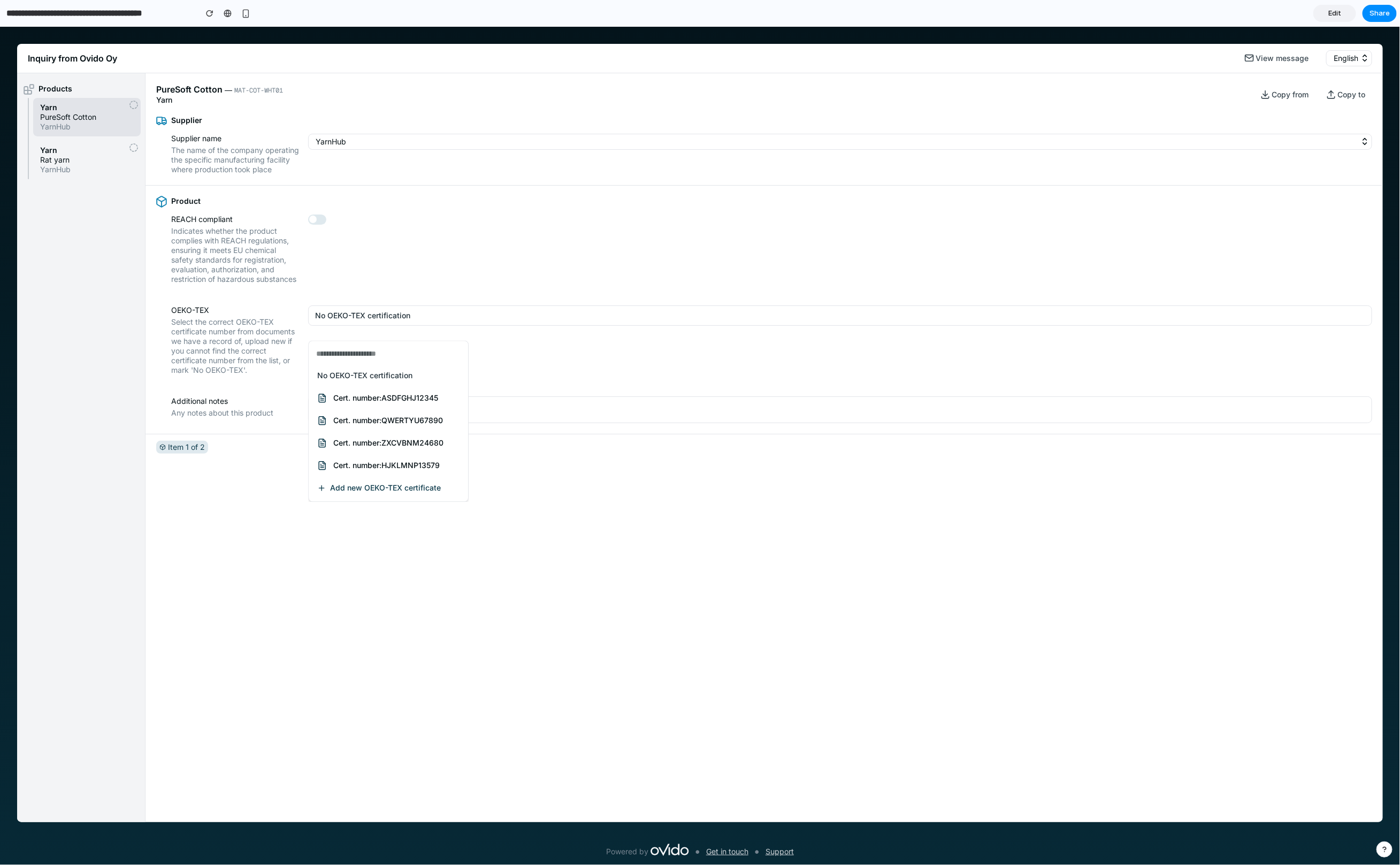
click at [286, 327] on div "No OEKO-TEX certification Cert. number: ASDFGHJ12345 Cert. number: QWERTYU67890…" at bounding box center [700, 445] width 1400 height 838
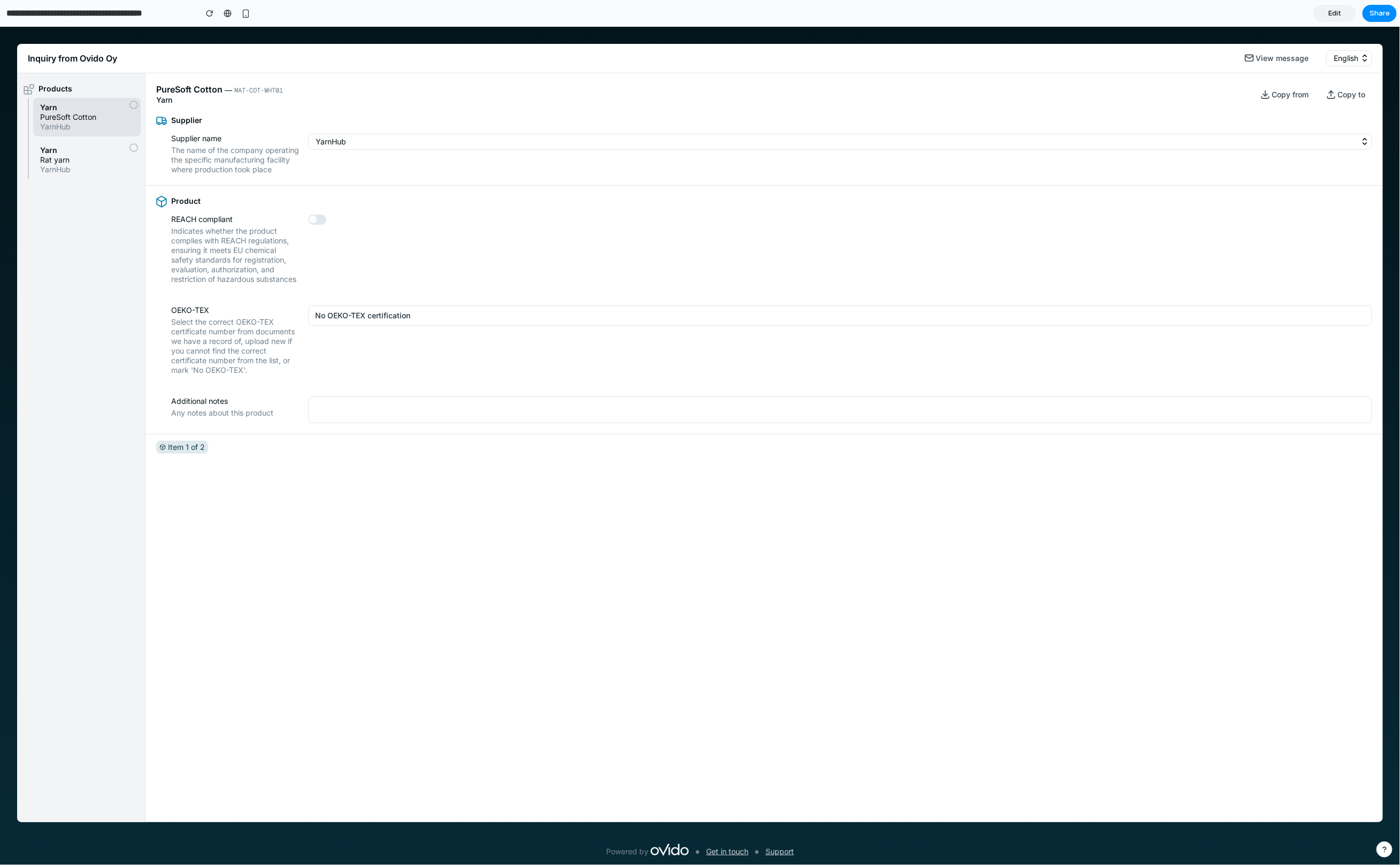
click at [332, 148] on button "YarnHub" at bounding box center [840, 141] width 1064 height 16
click at [335, 320] on span "No OEKO-TEX certification" at bounding box center [362, 315] width 95 height 11
click at [64, 217] on div "Products Yarn PureSoft Cotton YarnHub Yarn Rat yarn YarnHub" at bounding box center [81, 447] width 128 height 749
click at [175, 314] on label "OEKO-TEX" at bounding box center [235, 310] width 128 height 9
click at [316, 281] on div "REACH compliant Indicates whether the product complies with REACH regulations, …" at bounding box center [764, 249] width 1216 height 70
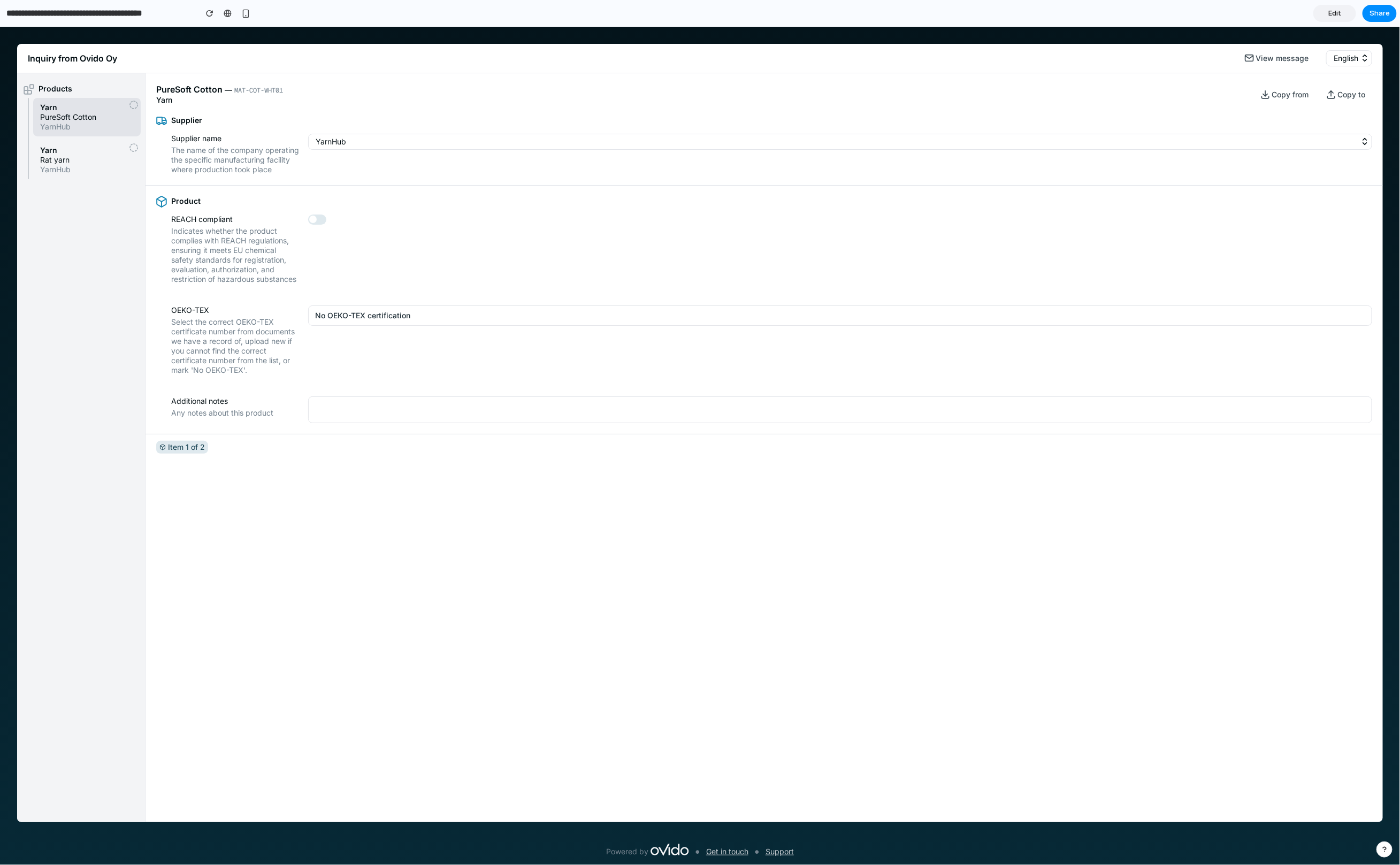
click at [336, 423] on textarea at bounding box center [840, 409] width 1064 height 27
click at [327, 316] on button "No OEKO-TEX certification" at bounding box center [840, 315] width 1064 height 21
click at [325, 279] on div "No OEKO-TEX certification Cert. number: ASDFGHJ12345 Cert. number: QWERTYU67890…" at bounding box center [700, 445] width 1400 height 838
click at [338, 320] on span "No OEKO-TEX certification" at bounding box center [362, 315] width 95 height 11
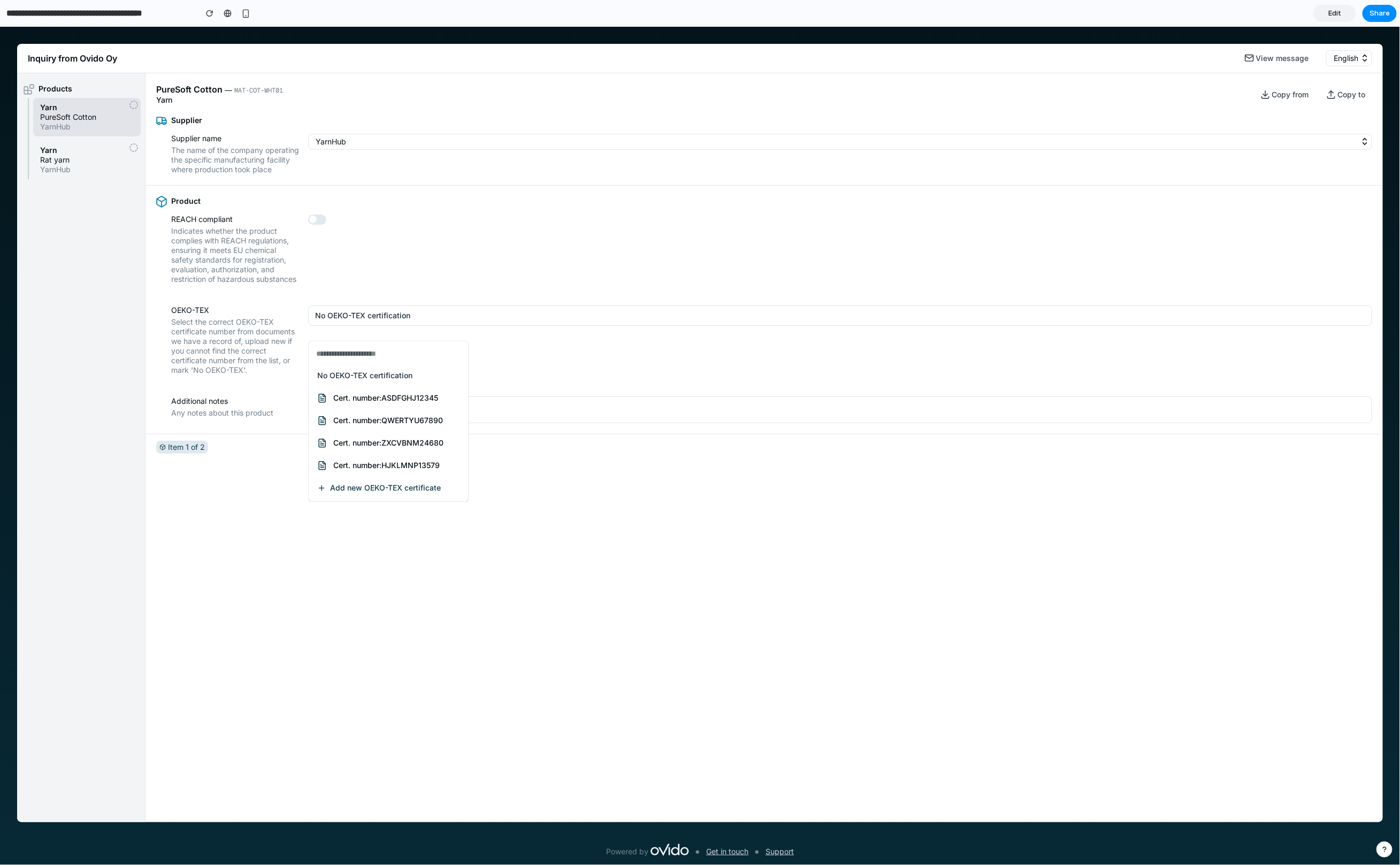
click at [300, 297] on div "No OEKO-TEX certification Cert. number: ASDFGHJ12345 Cert. number: QWERTYU67890…" at bounding box center [700, 445] width 1400 height 838
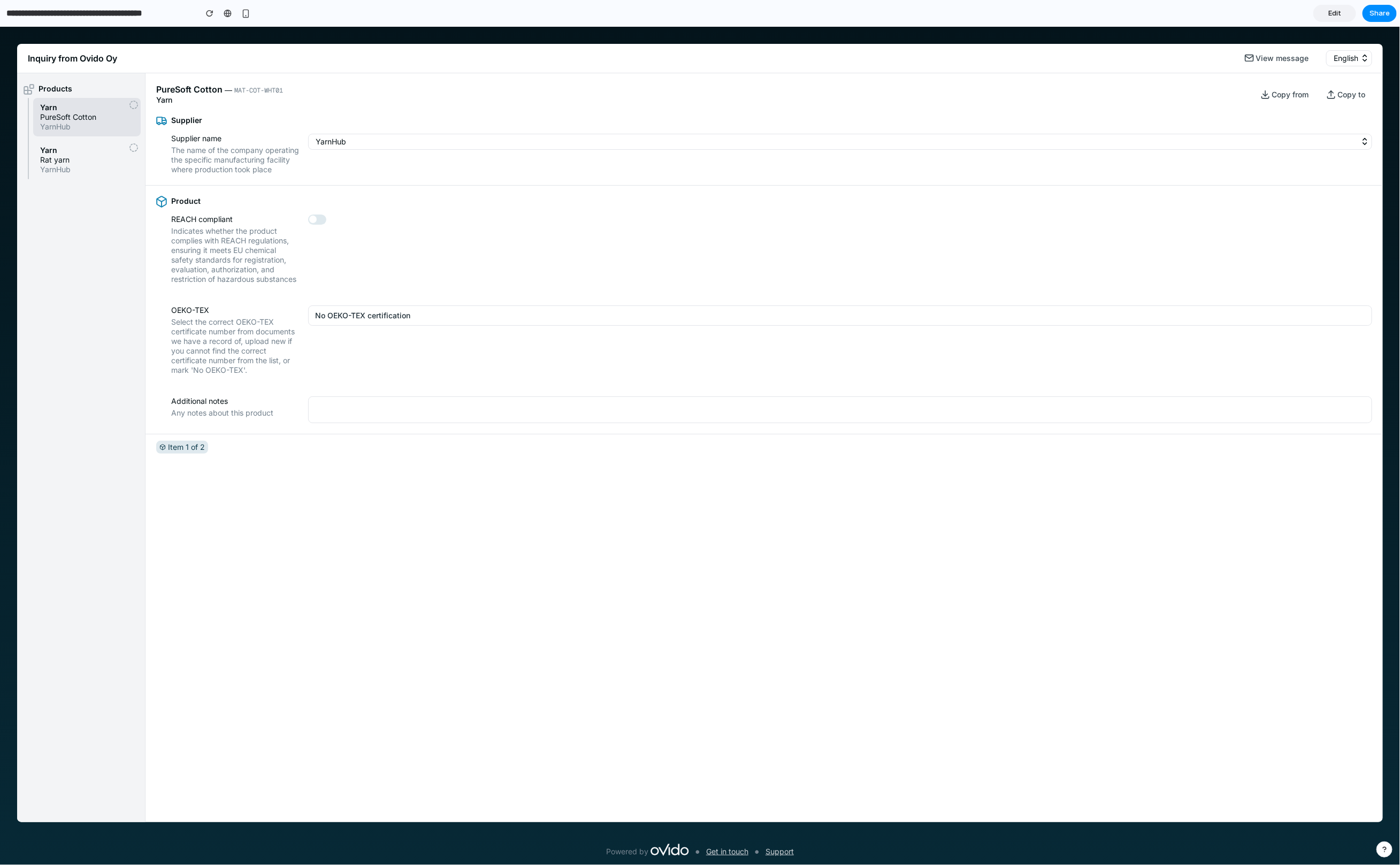
click at [354, 320] on span "No OEKO-TEX certification" at bounding box center [362, 315] width 95 height 11
click at [582, 393] on div "No OEKO-TEX certification Cert. number: ASDFGHJ12345 Cert. number: QWERTYU67890…" at bounding box center [700, 445] width 1400 height 838
click at [414, 419] on textarea at bounding box center [840, 409] width 1064 height 27
